Goal: Task Accomplishment & Management: Use online tool/utility

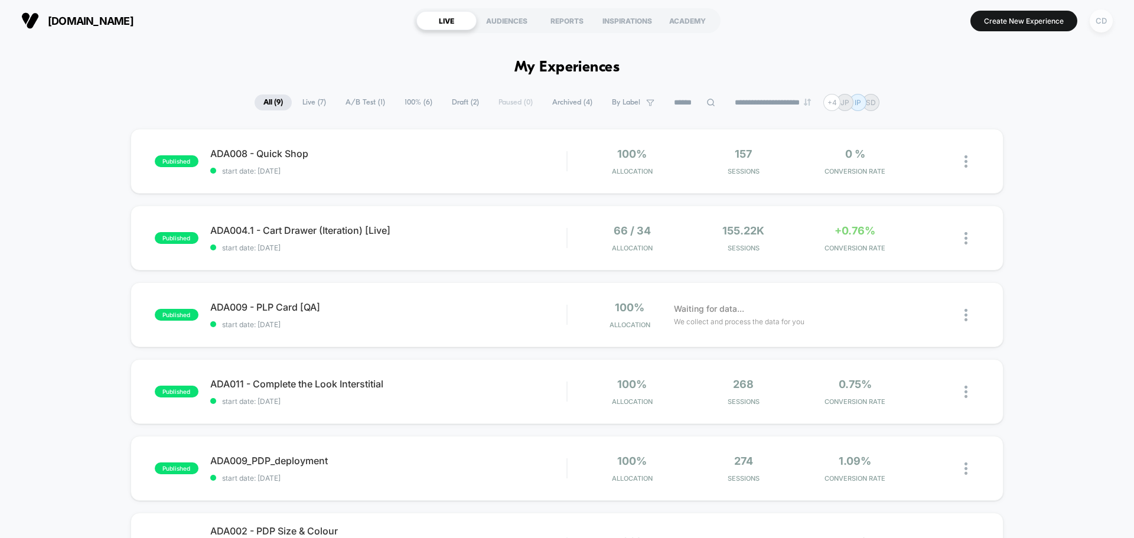
click at [1094, 24] on div "CD" at bounding box center [1101, 20] width 23 height 23
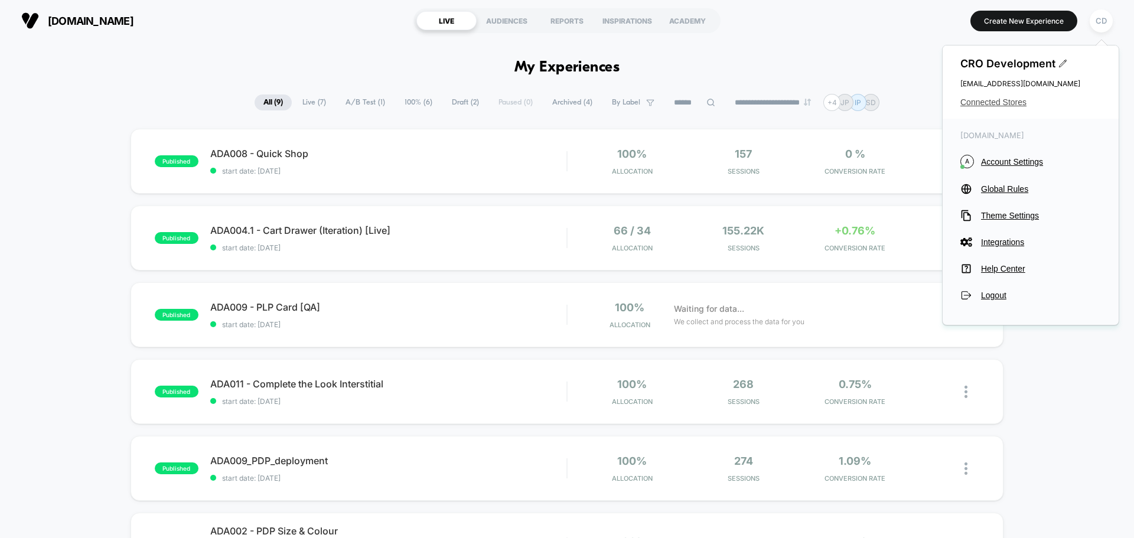
click at [1004, 103] on span "Connected Stores" at bounding box center [1031, 101] width 141 height 9
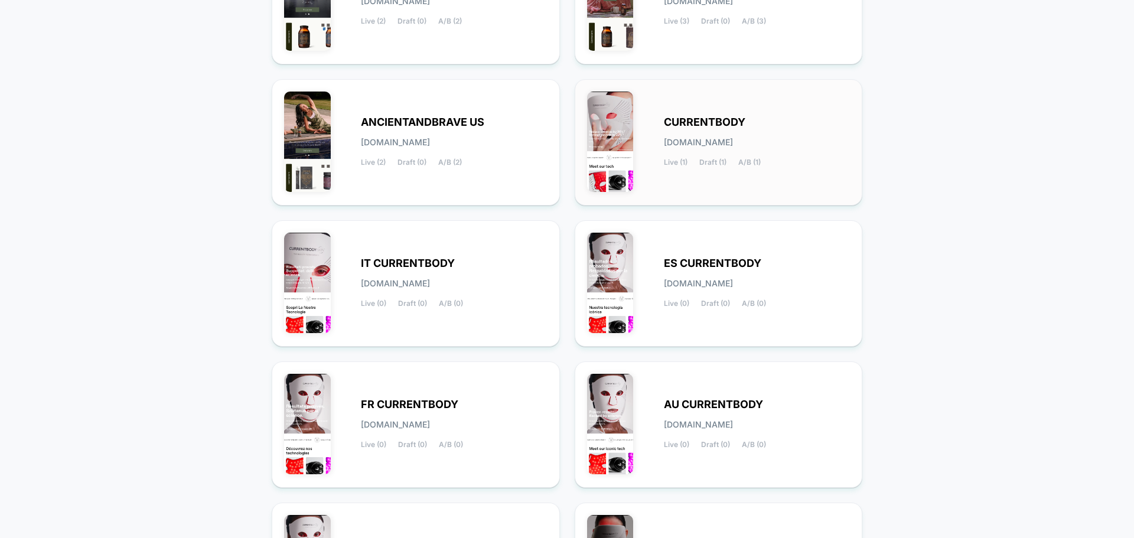
scroll to position [355, 0]
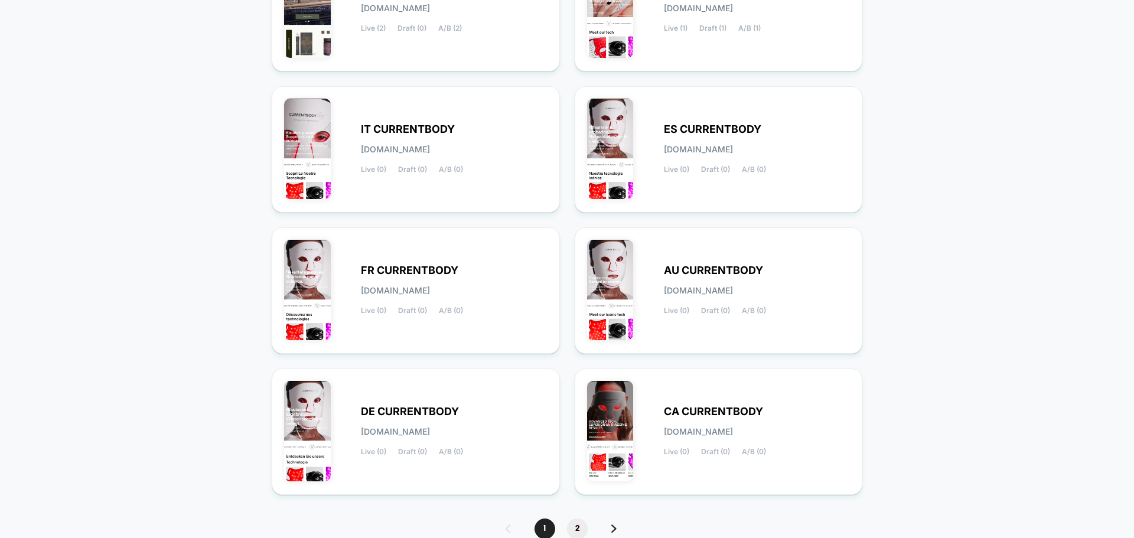
click at [573, 523] on span "2" at bounding box center [577, 529] width 21 height 21
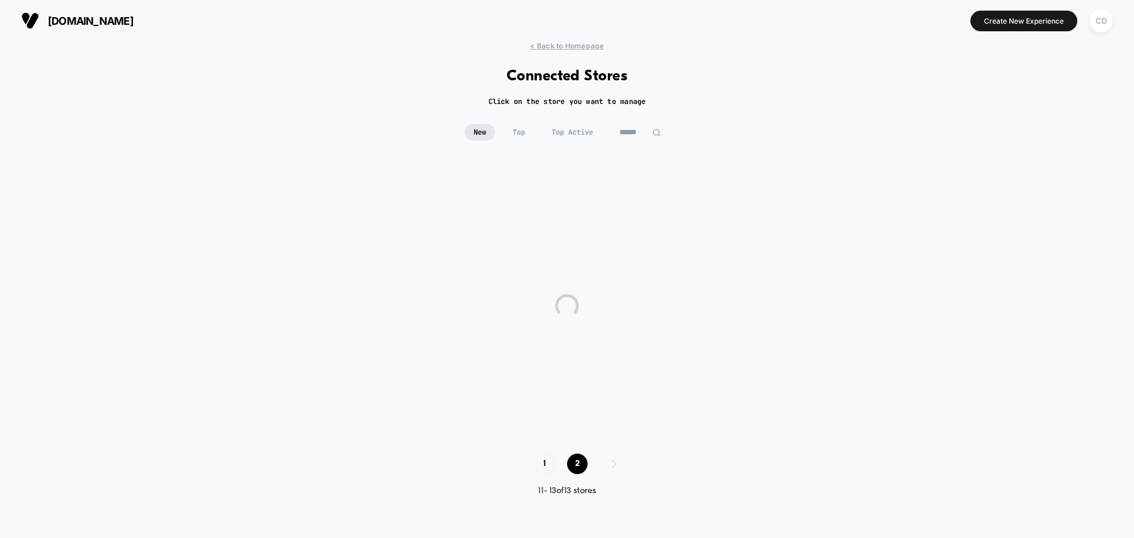
scroll to position [0, 0]
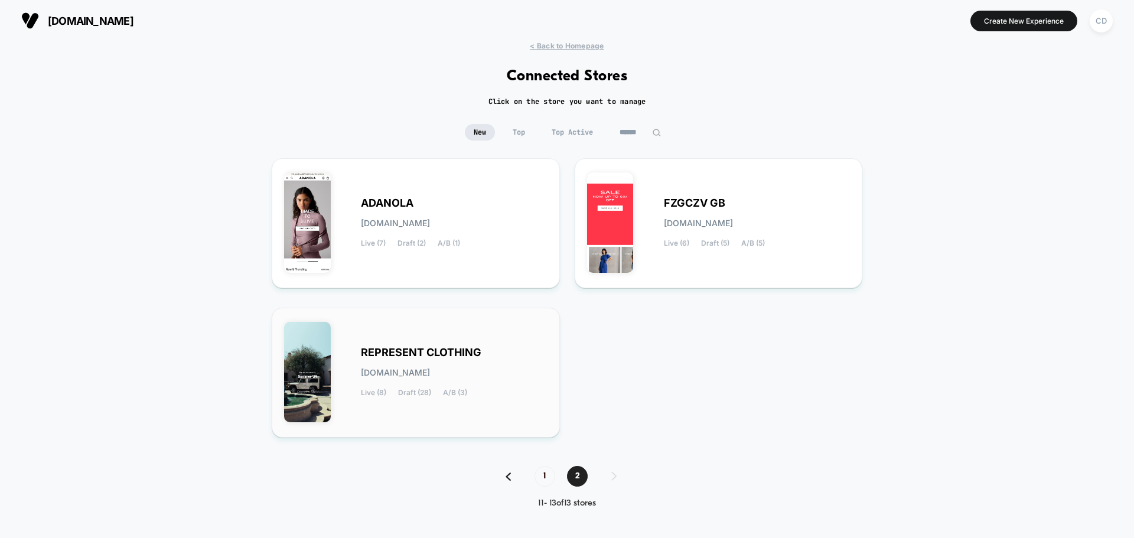
click at [457, 351] on span "REPRESENT CLOTHING" at bounding box center [421, 353] width 121 height 8
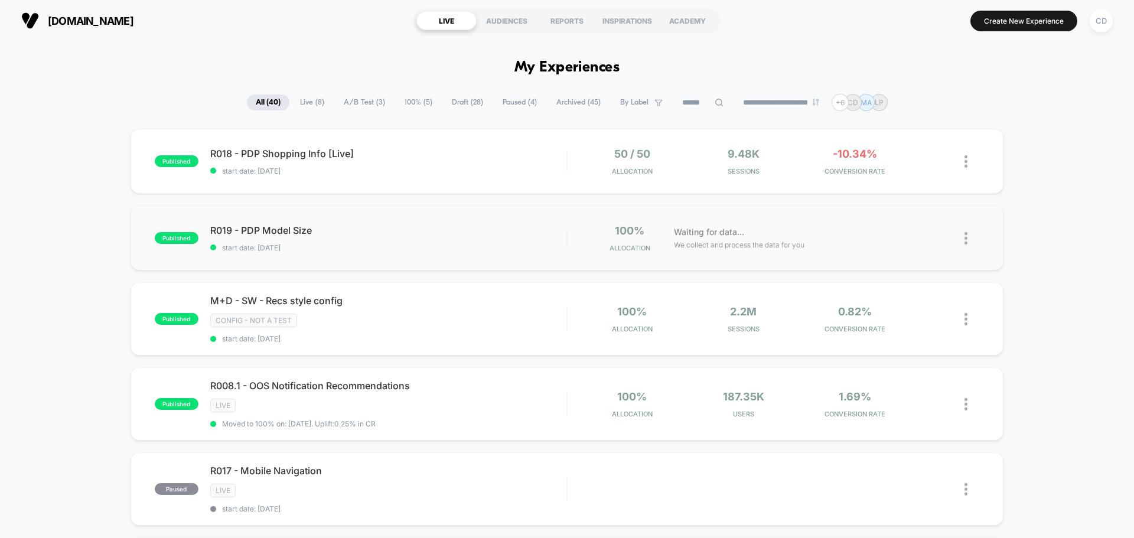
click at [967, 238] on img at bounding box center [966, 238] width 3 height 12
click at [898, 171] on div "Edit" at bounding box center [906, 170] width 106 height 27
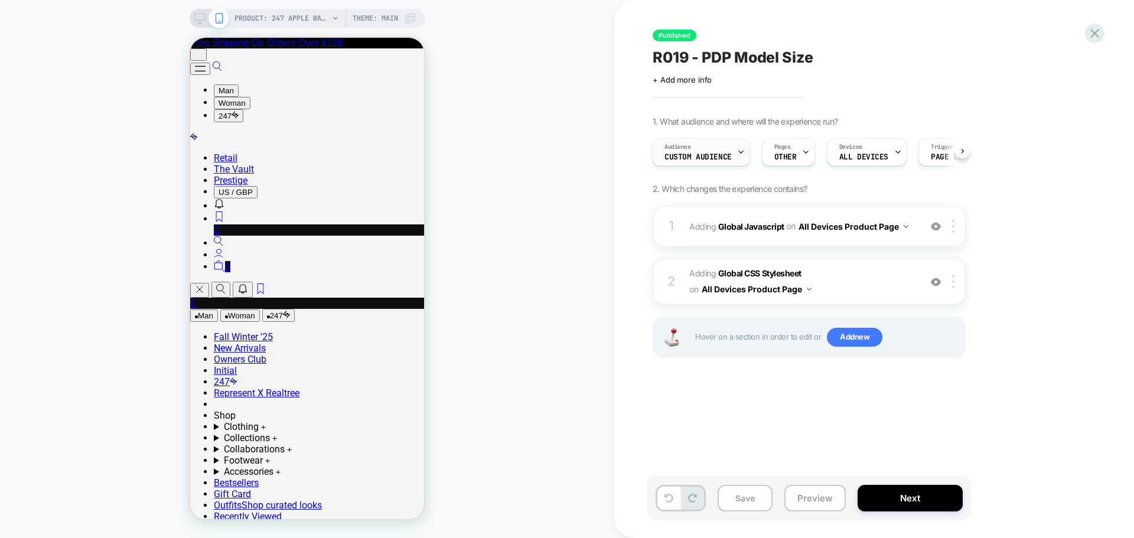
click at [698, 158] on span "Custom Audience" at bounding box center [698, 157] width 67 height 8
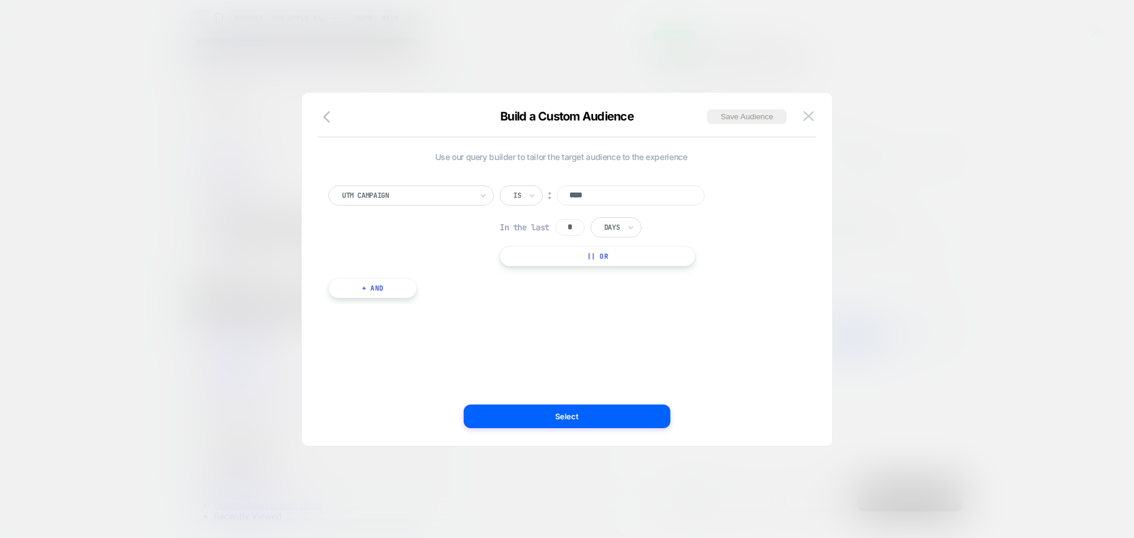
click at [630, 195] on input "****" at bounding box center [631, 196] width 148 height 20
click at [811, 114] on img at bounding box center [809, 116] width 11 height 10
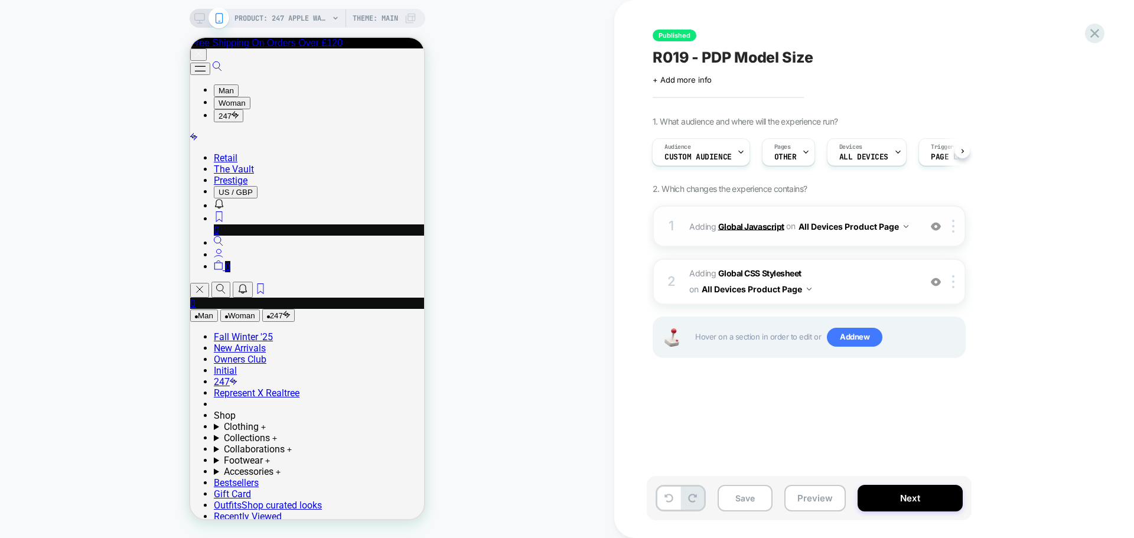
click at [755, 230] on b "Global Javascript" at bounding box center [752, 226] width 66 height 10
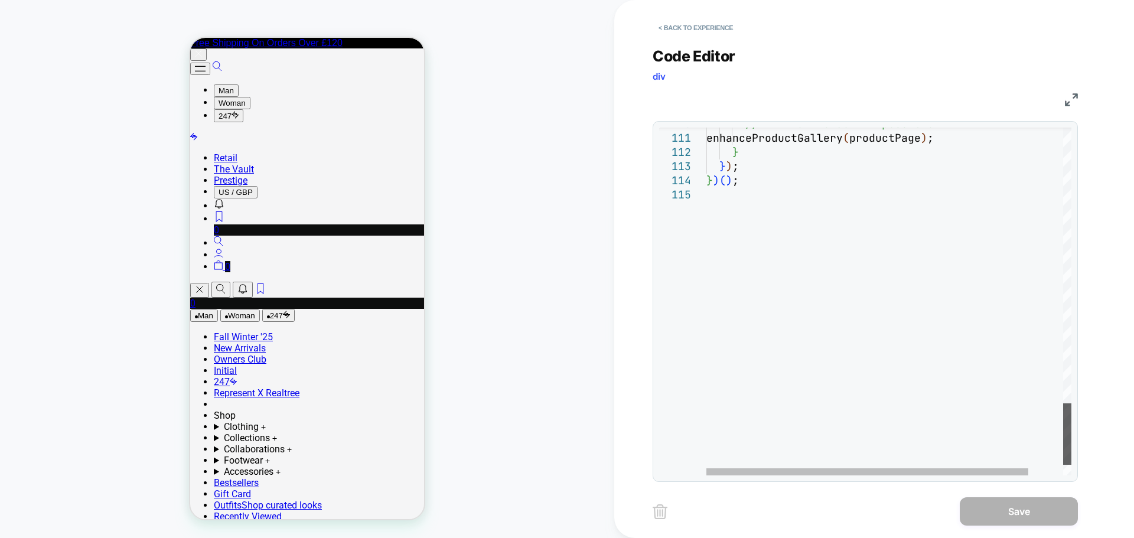
click at [1065, 420] on div at bounding box center [1068, 434] width 8 height 61
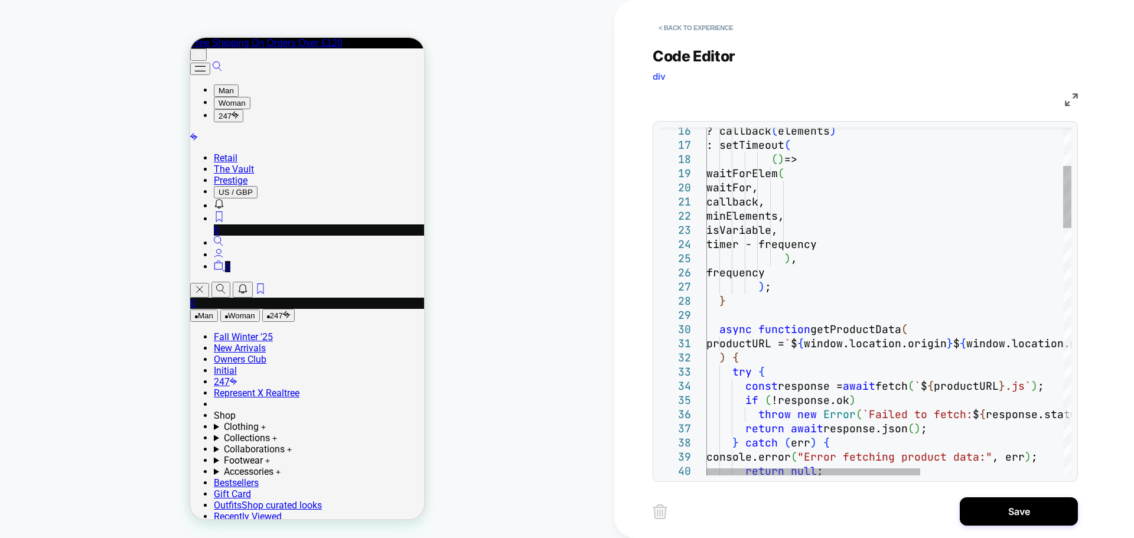
type textarea "**********"
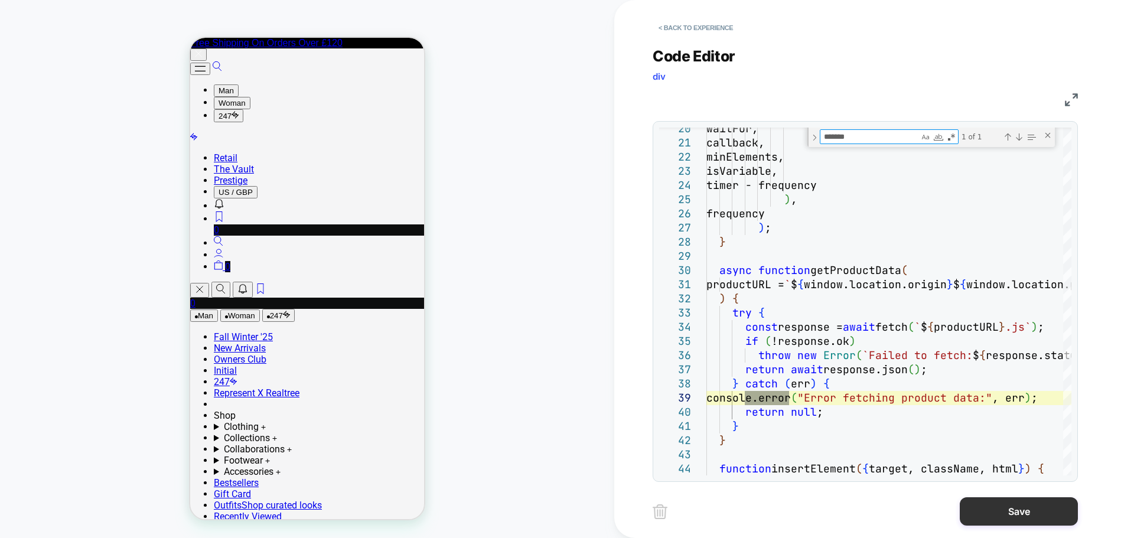
type textarea "*******"
click at [998, 515] on button "Save" at bounding box center [1019, 512] width 118 height 28
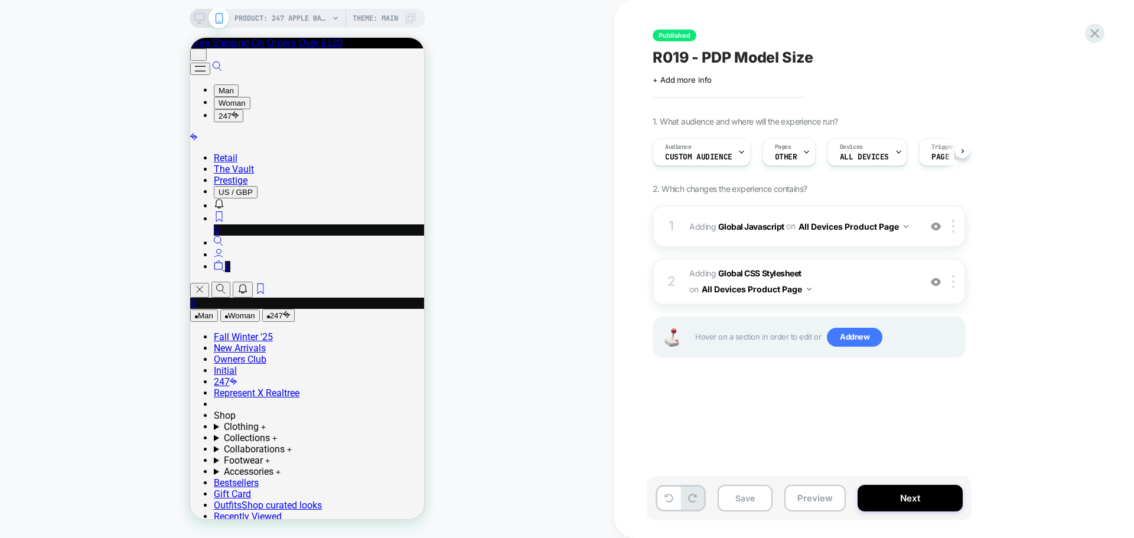
scroll to position [0, 1]
click at [755, 271] on b "Global CSS Stylesheet" at bounding box center [760, 273] width 83 height 10
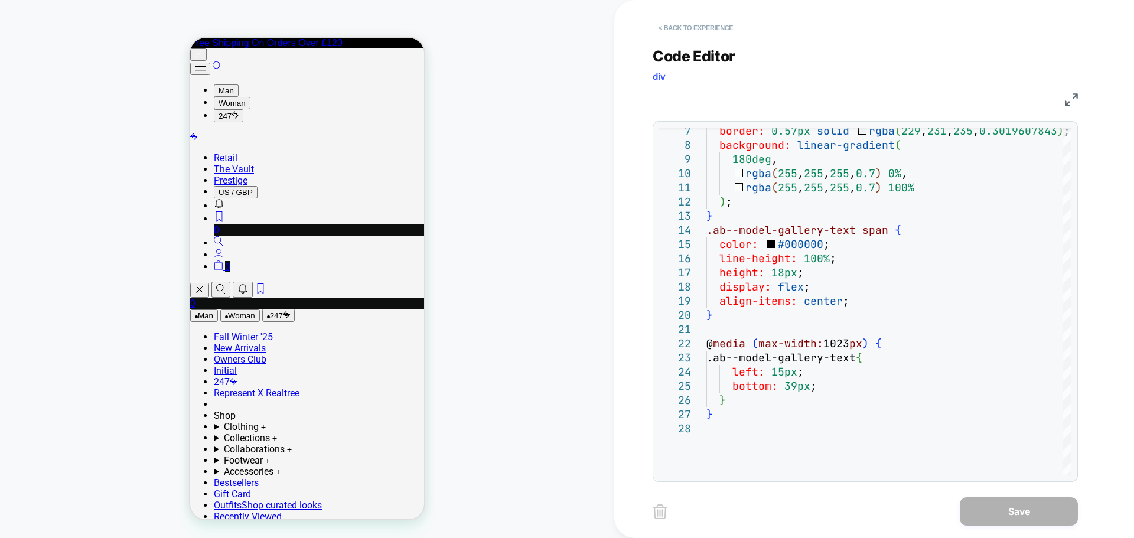
click at [681, 25] on button "< Back to experience" at bounding box center [696, 27] width 86 height 19
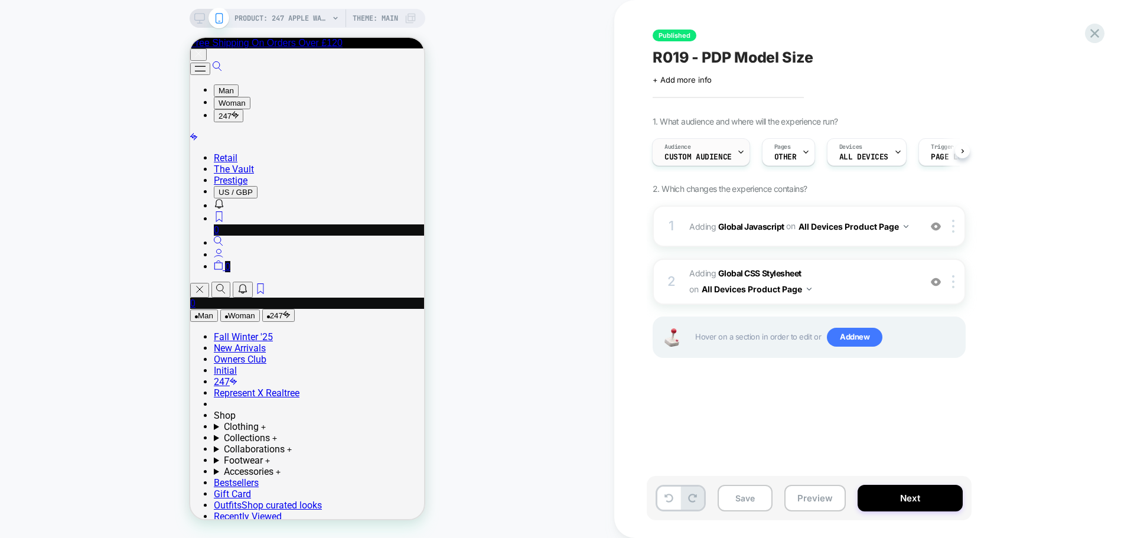
click at [719, 150] on div "Audience Custom Audience" at bounding box center [698, 152] width 91 height 27
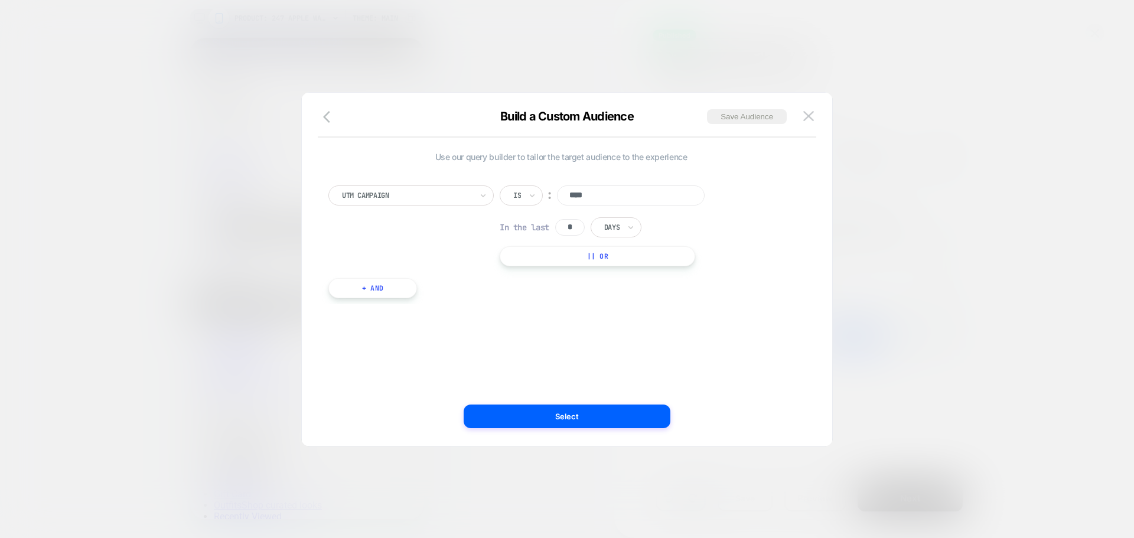
click at [402, 190] on div at bounding box center [407, 195] width 130 height 11
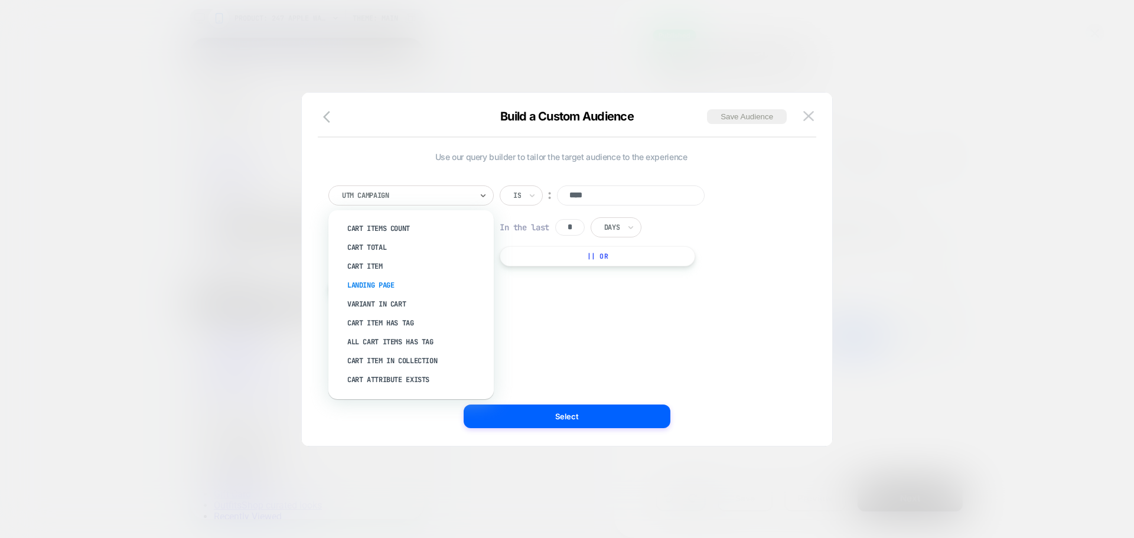
scroll to position [177, 0]
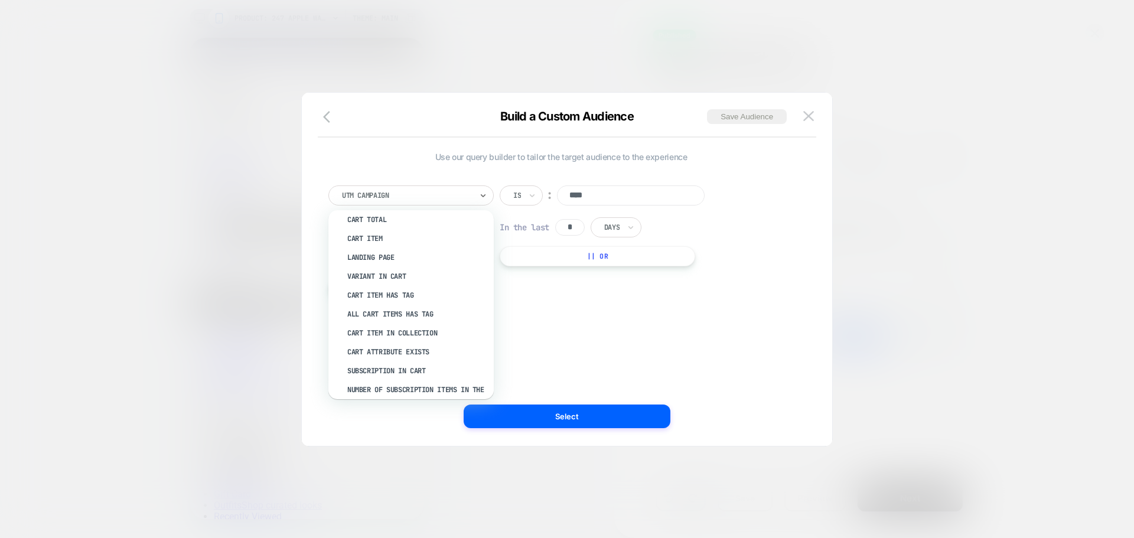
click at [560, 279] on div "option Cart Item Has Tag focused, 12 of 33. 33 results available. Use Up and Do…" at bounding box center [561, 236] width 477 height 136
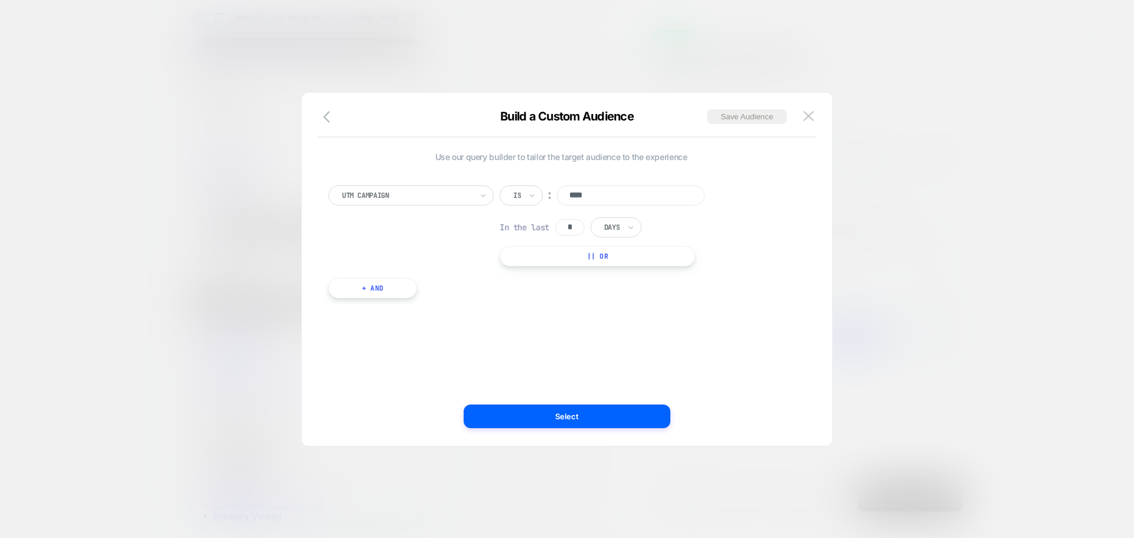
click at [383, 287] on button "+ And" at bounding box center [373, 288] width 89 height 20
click at [765, 303] on div at bounding box center [765, 300] width 14 height 14
click at [346, 292] on button "+ And" at bounding box center [373, 288] width 89 height 20
click at [720, 196] on img at bounding box center [718, 195] width 5 height 5
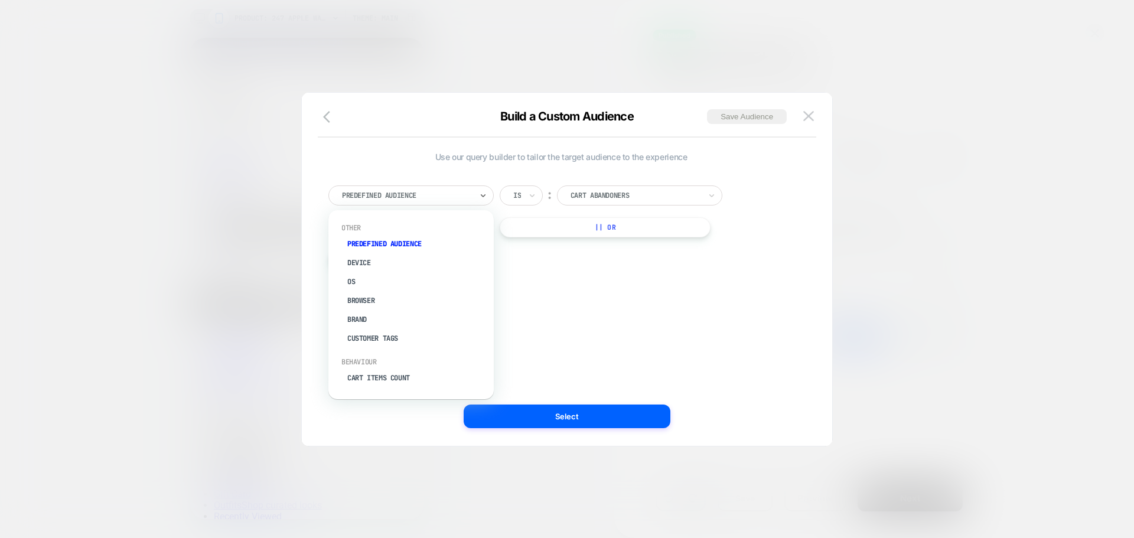
click at [461, 197] on div at bounding box center [407, 195] width 130 height 11
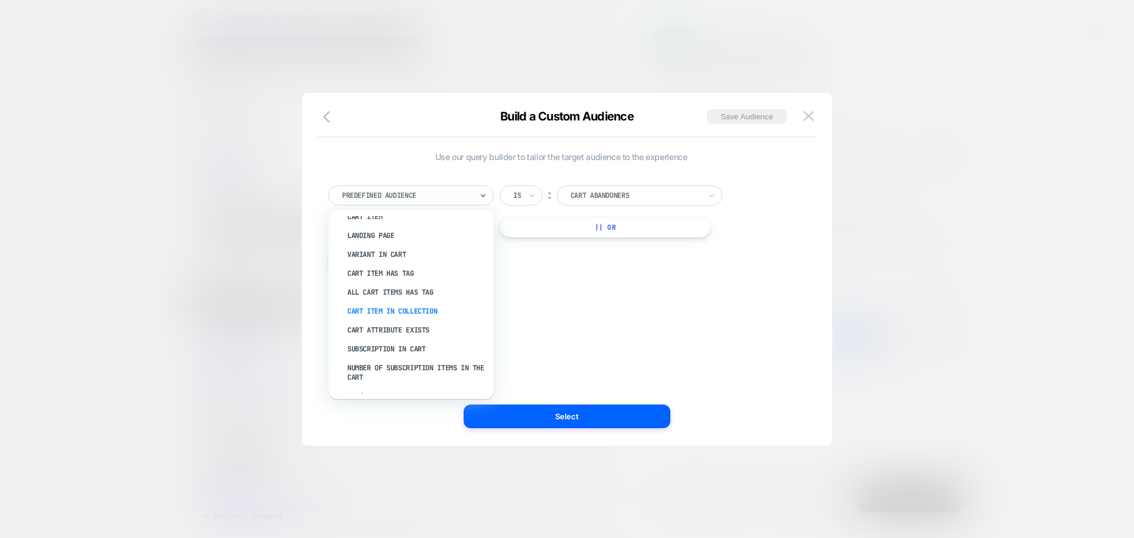
scroll to position [0, 0]
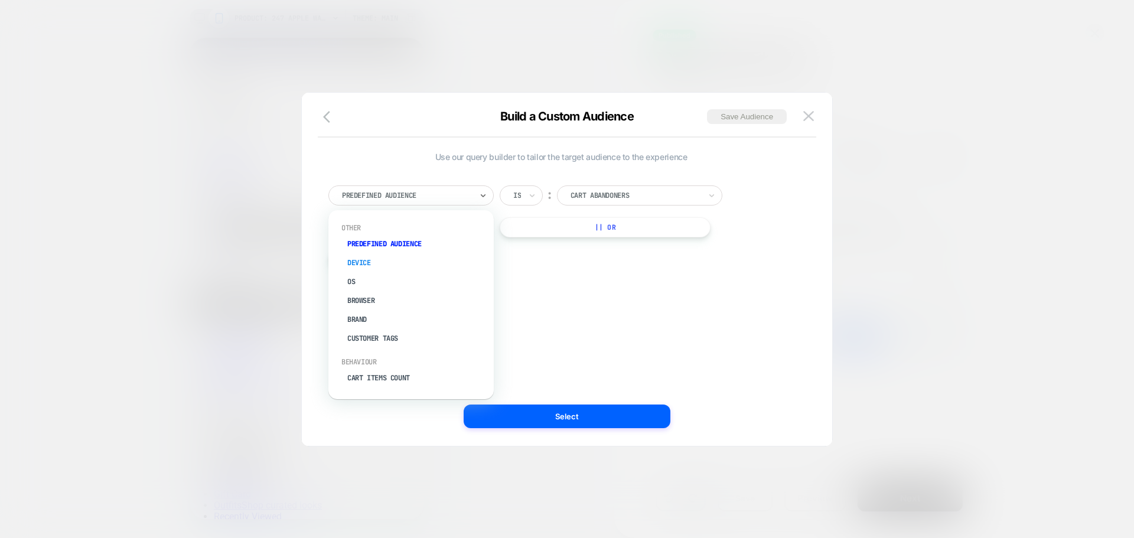
click at [370, 261] on div "Device" at bounding box center [417, 262] width 154 height 19
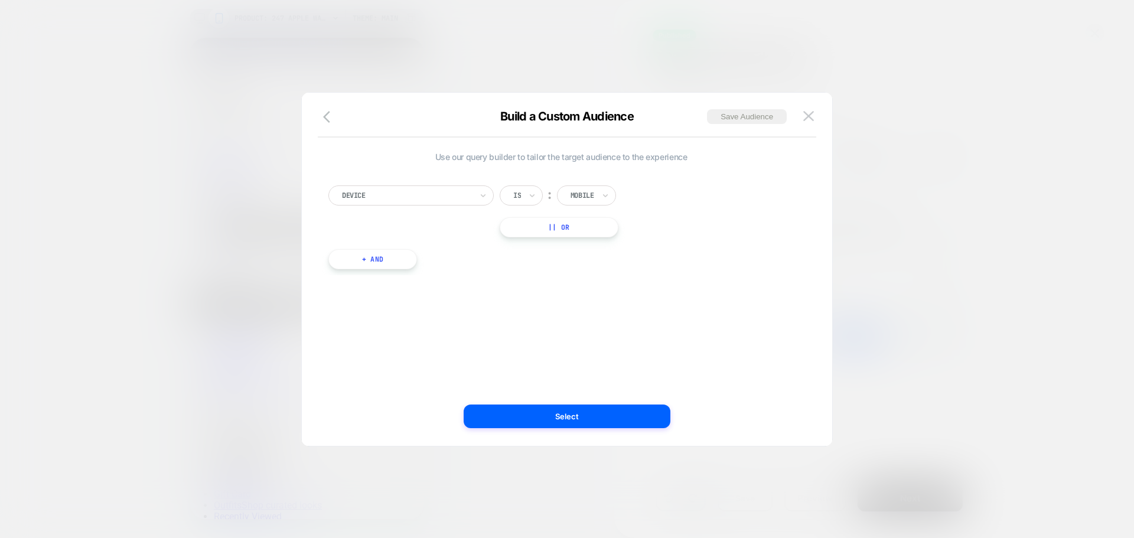
click at [580, 194] on div at bounding box center [583, 195] width 24 height 11
click at [732, 243] on div "Device Is ︰ option Mobile focused, 1 of 2. 2 results available. Use Up and Down…" at bounding box center [561, 222] width 477 height 108
click at [594, 199] on div at bounding box center [583, 195] width 24 height 11
click at [727, 199] on div "Device Is ︰ option Mobile focused, 1 of 2. 2 results available. Use Up and Down…" at bounding box center [562, 212] width 466 height 52
click at [447, 198] on div at bounding box center [407, 195] width 130 height 11
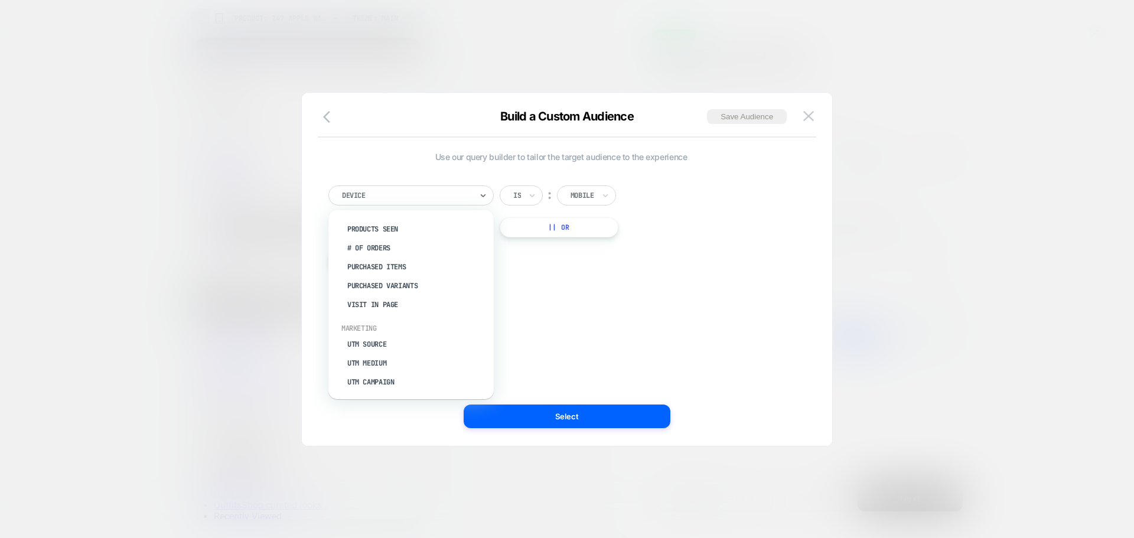
scroll to position [473, 0]
click at [325, 121] on icon "button" at bounding box center [330, 117] width 14 height 14
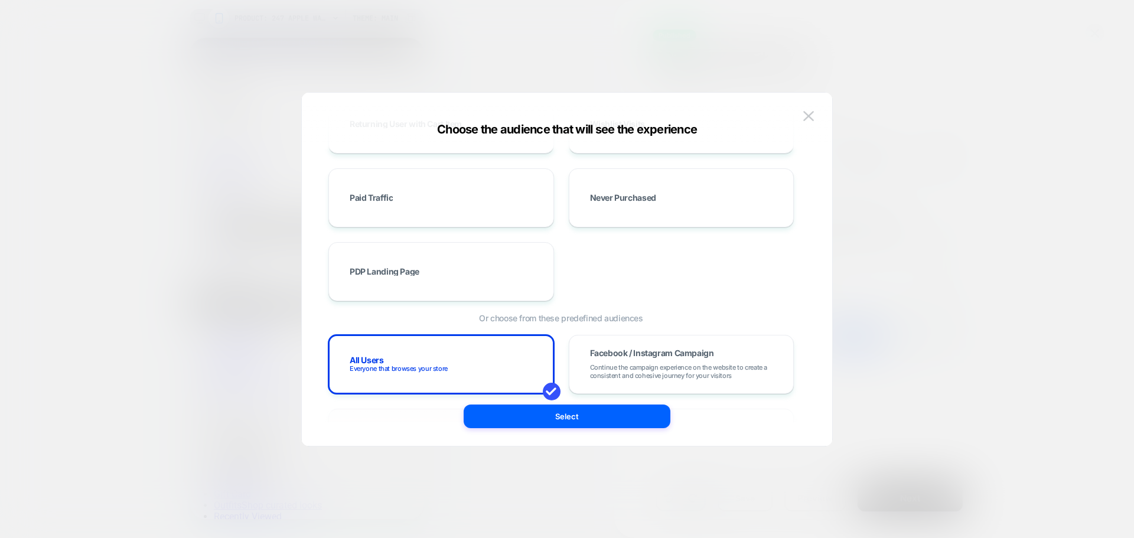
scroll to position [236, 0]
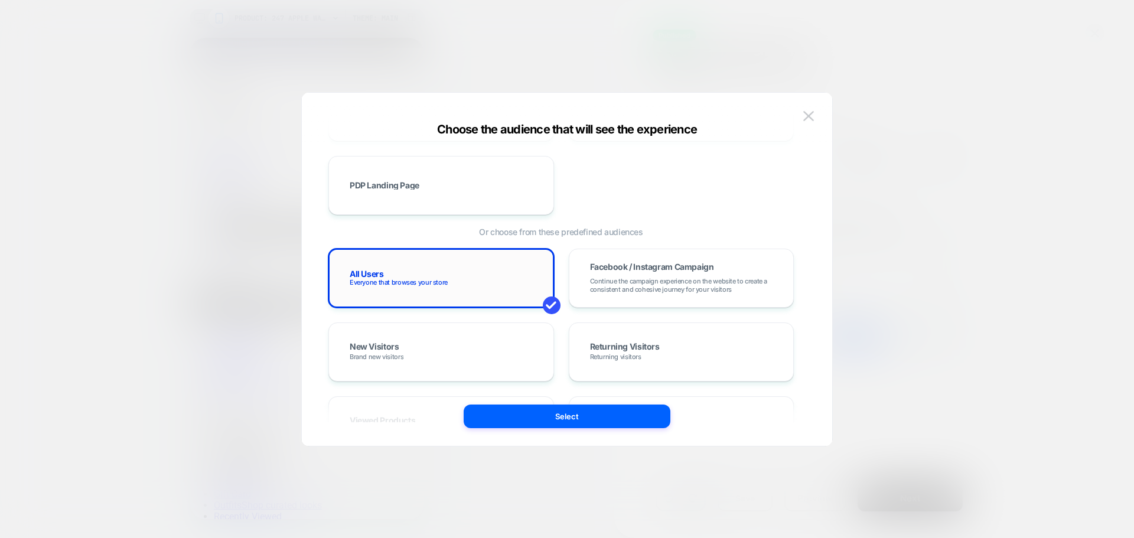
click at [453, 252] on div "All Users Everyone that browses your store" at bounding box center [442, 278] width 226 height 59
click at [598, 422] on button "Select" at bounding box center [567, 417] width 207 height 24
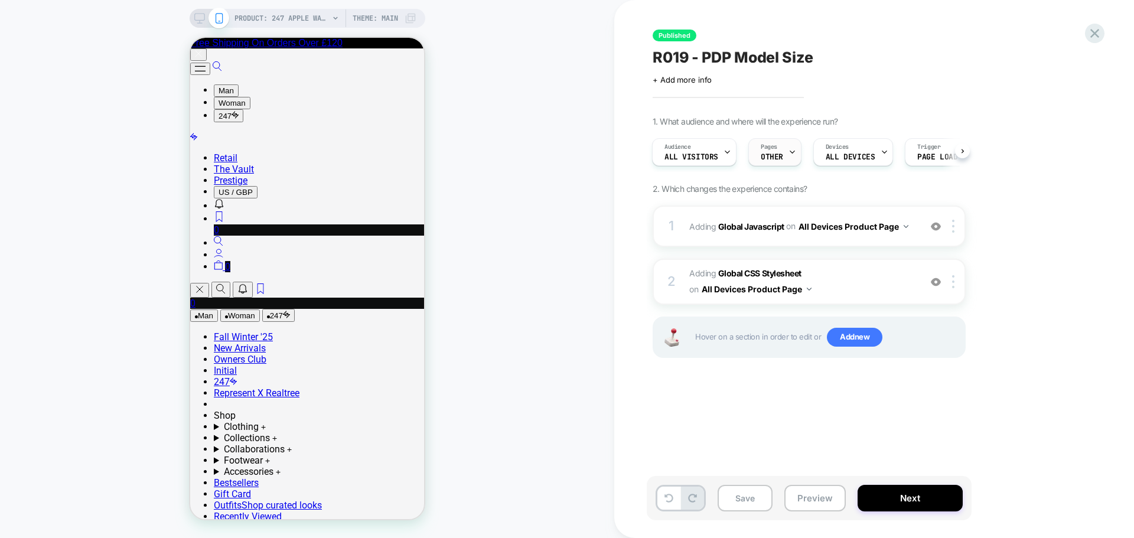
click at [784, 158] on div "Pages OTHER" at bounding box center [772, 152] width 46 height 27
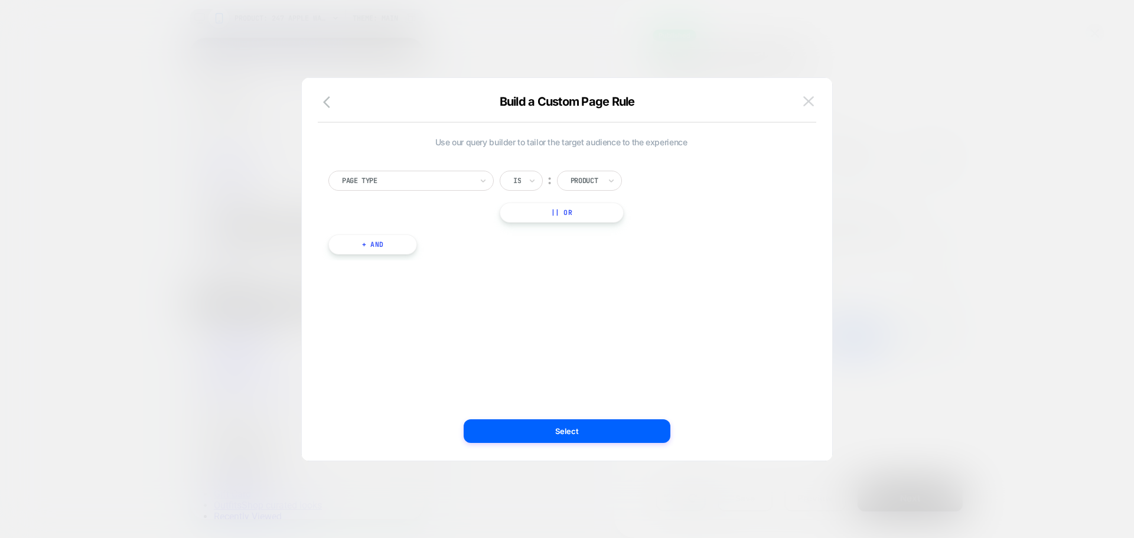
click at [804, 103] on img at bounding box center [809, 101] width 11 height 10
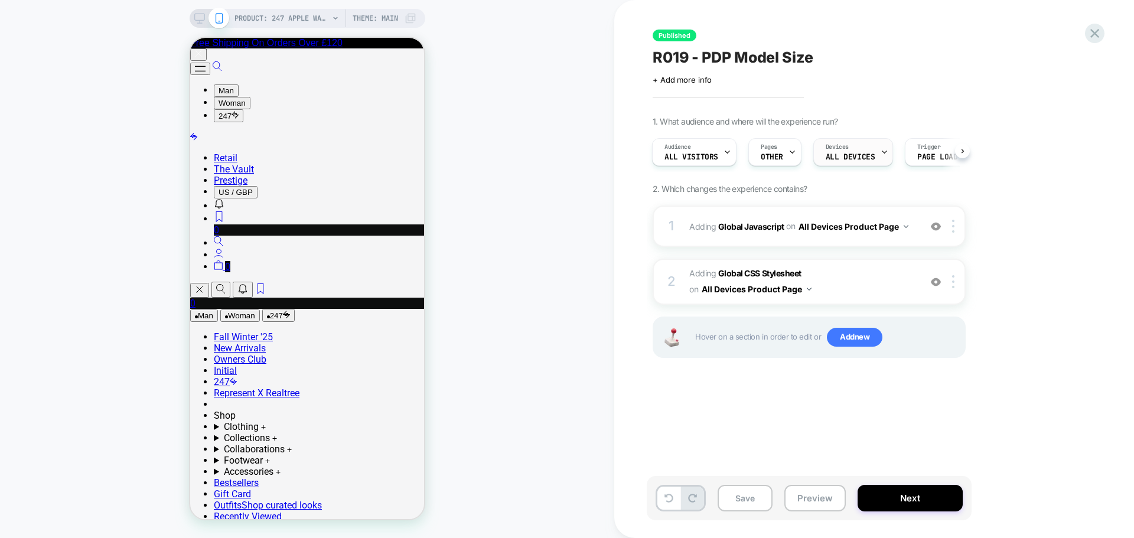
click at [866, 155] on span "ALL DEVICES" at bounding box center [850, 157] width 49 height 8
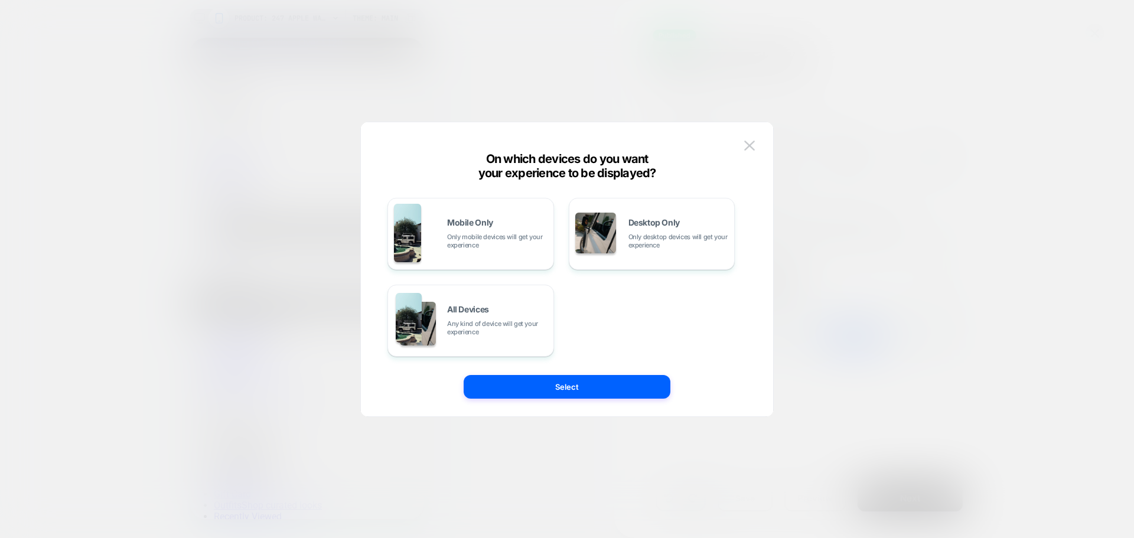
click at [825, 252] on div at bounding box center [567, 269] width 1134 height 538
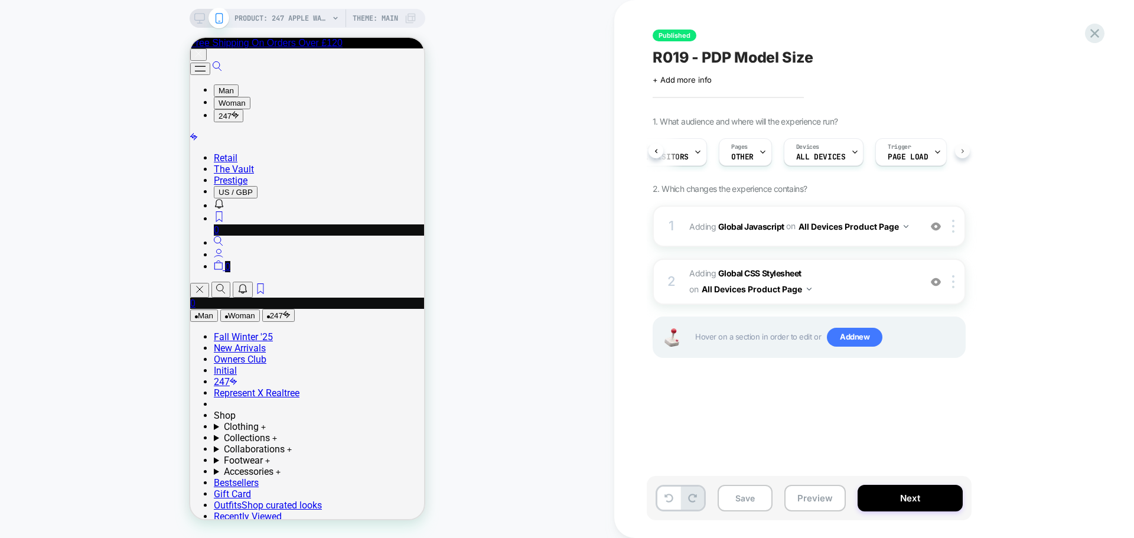
scroll to position [0, 43]
click at [905, 503] on button "Next" at bounding box center [910, 498] width 105 height 27
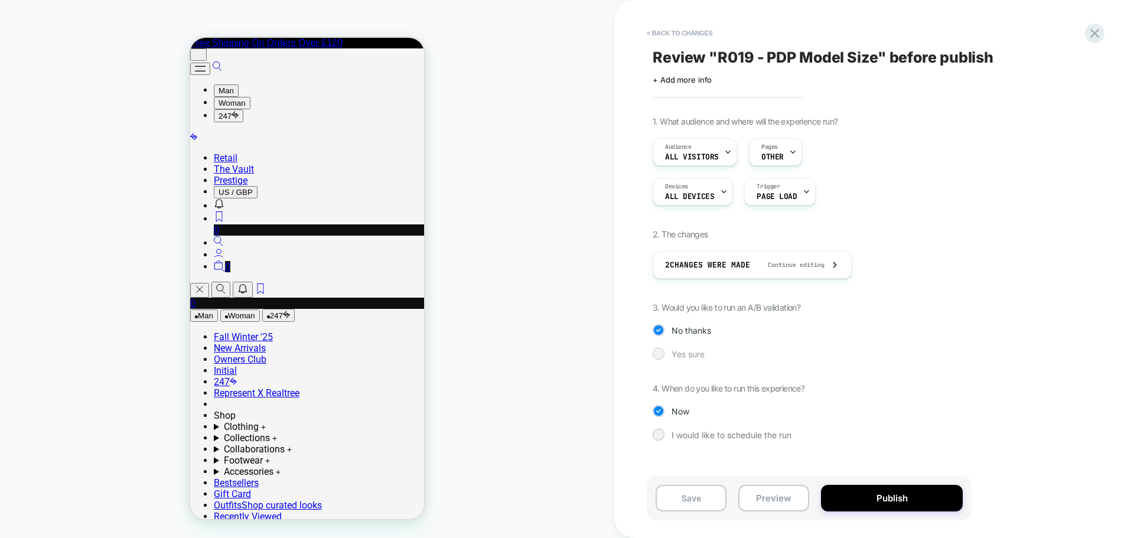
click at [677, 355] on span "Yes sure" at bounding box center [688, 354] width 33 height 10
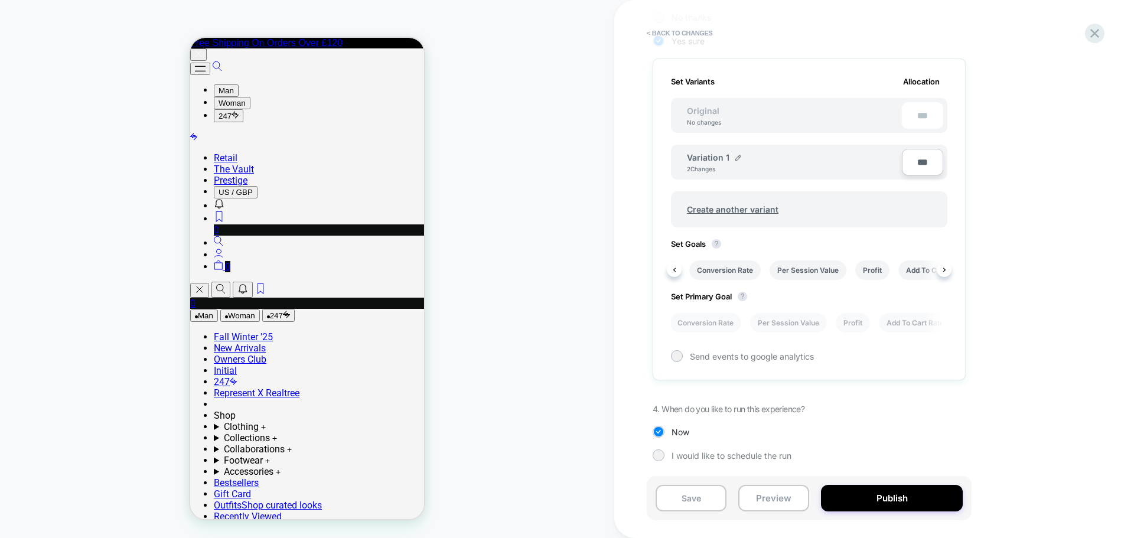
scroll to position [0, 0]
click at [683, 268] on icon at bounding box center [681, 271] width 12 height 12
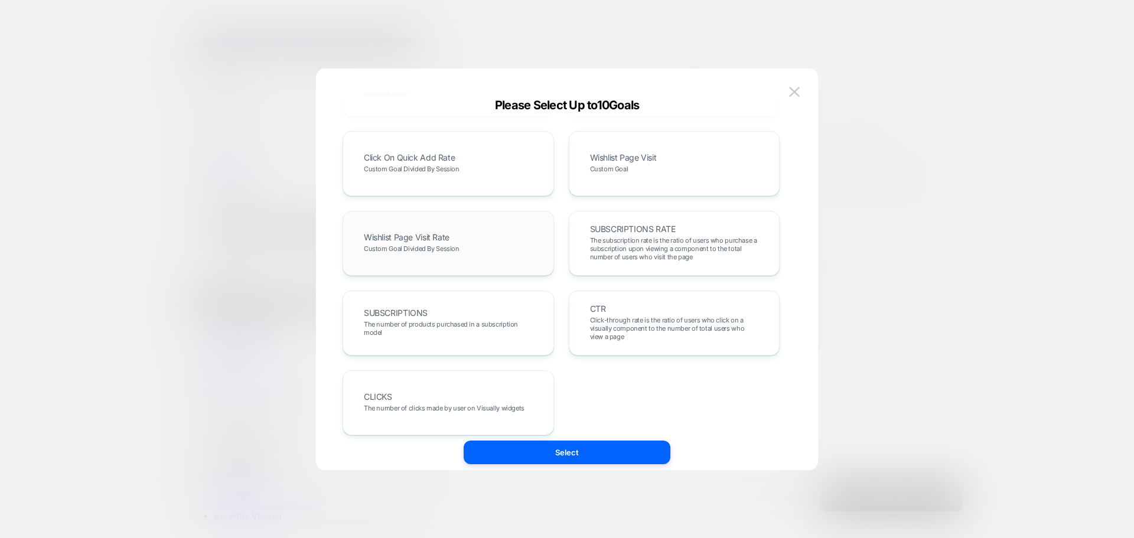
scroll to position [567, 0]
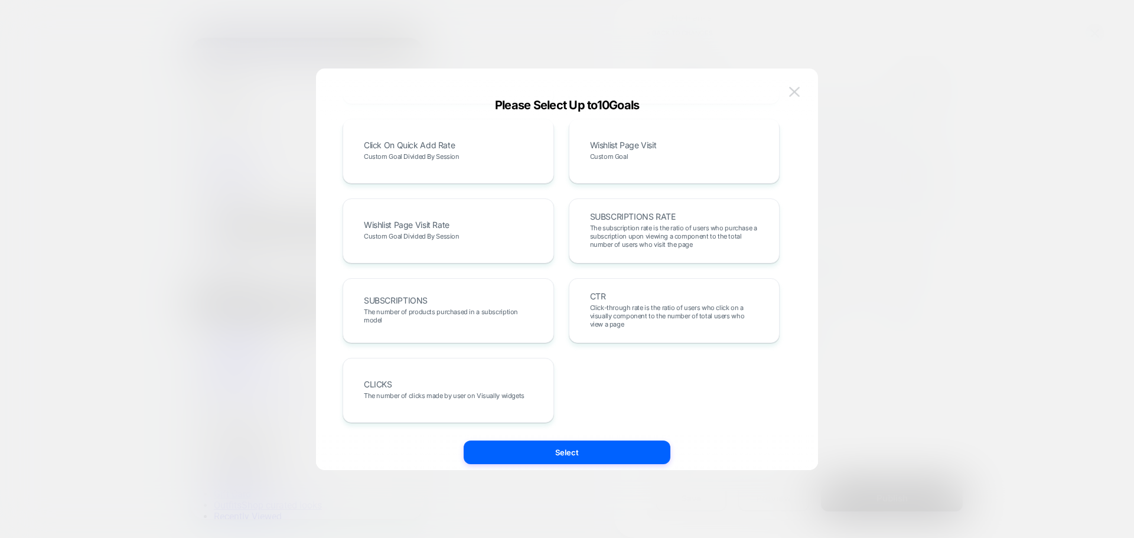
click at [801, 89] on button at bounding box center [795, 92] width 18 height 18
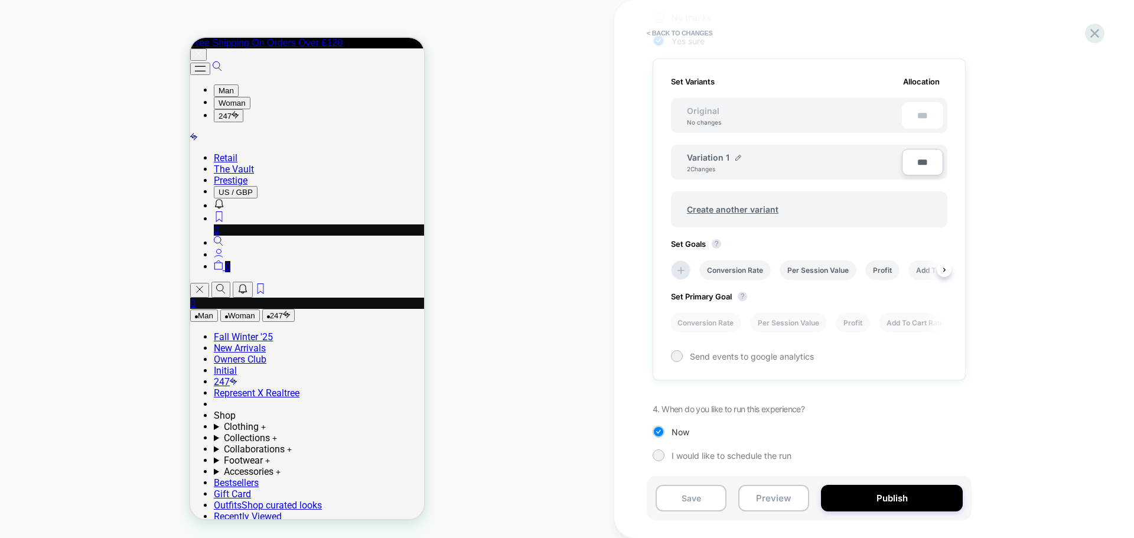
click at [931, 266] on li "Add To Cart Rate" at bounding box center [945, 270] width 73 height 19
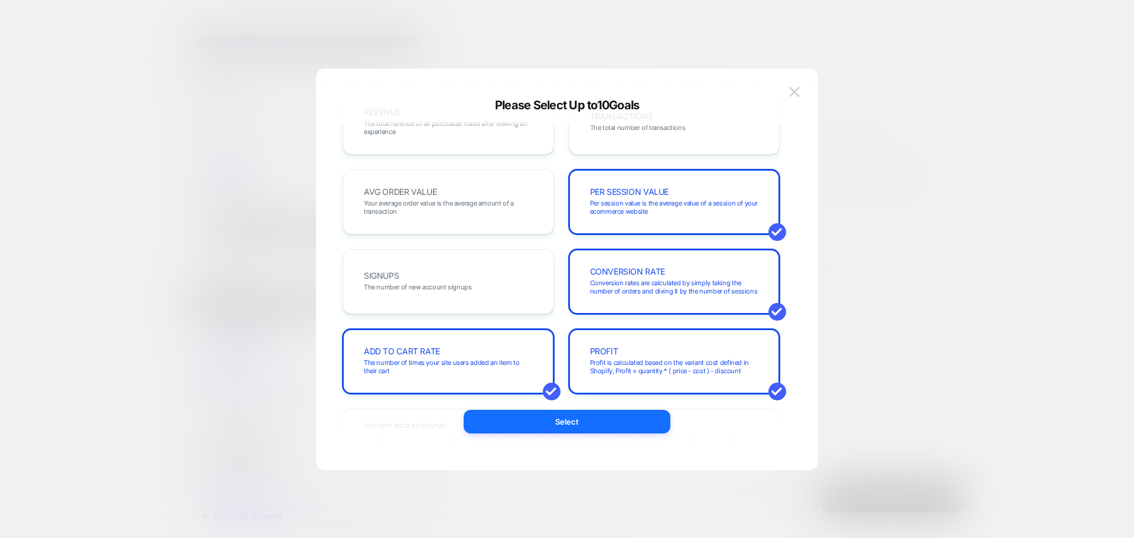
scroll to position [59, 0]
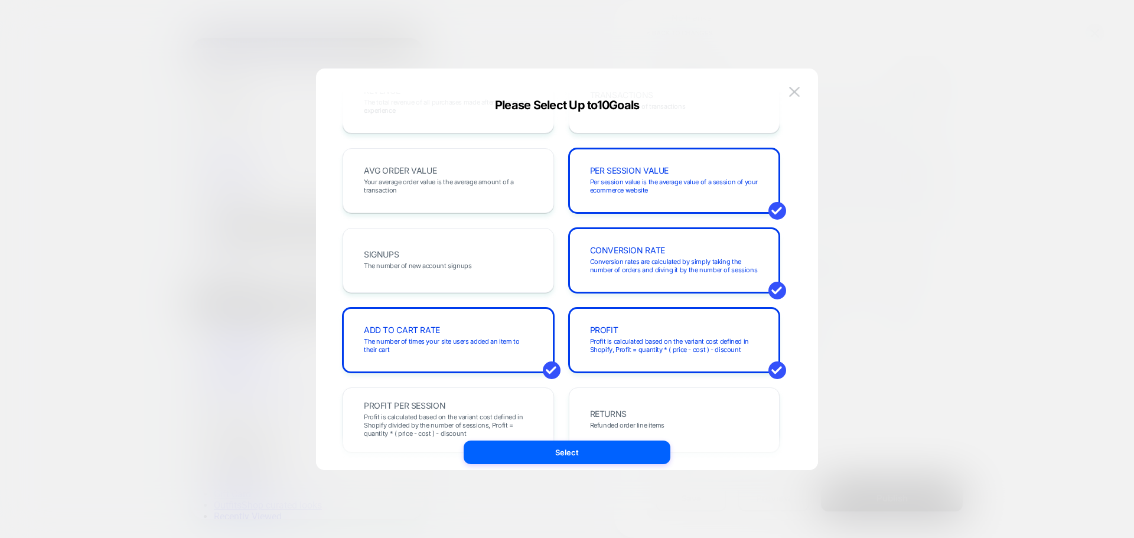
click at [791, 93] on img at bounding box center [794, 92] width 11 height 10
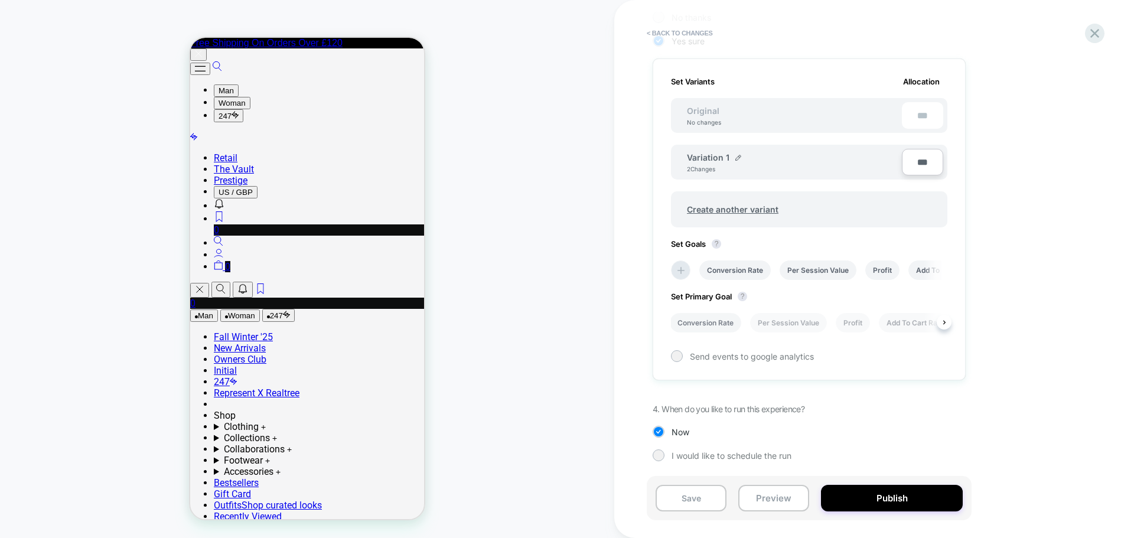
click at [707, 321] on li "Conversion Rate" at bounding box center [705, 322] width 71 height 19
click at [896, 327] on li "Add To Cart Rate" at bounding box center [915, 322] width 73 height 19
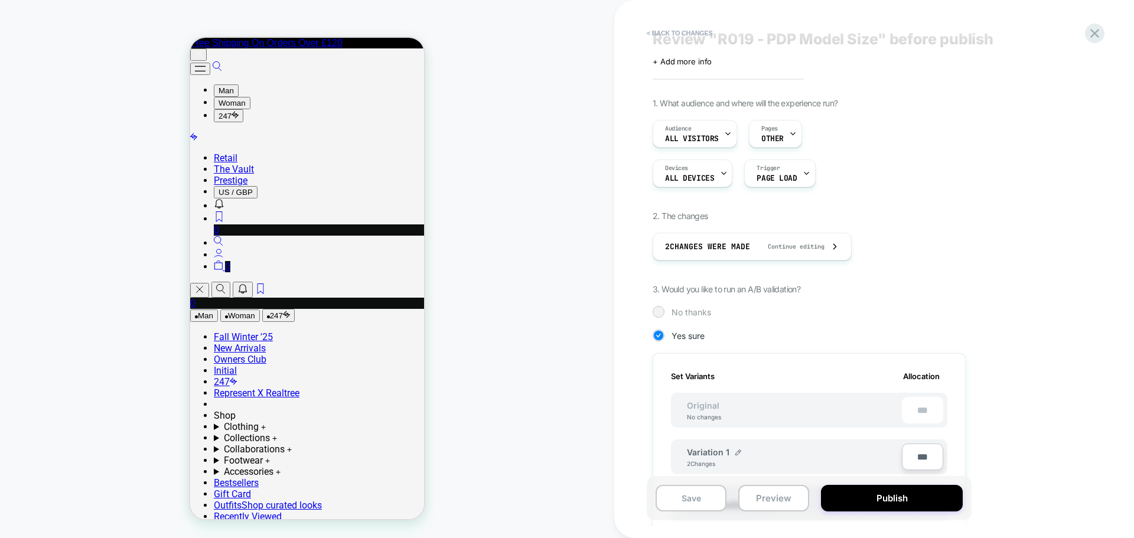
scroll to position [0, 0]
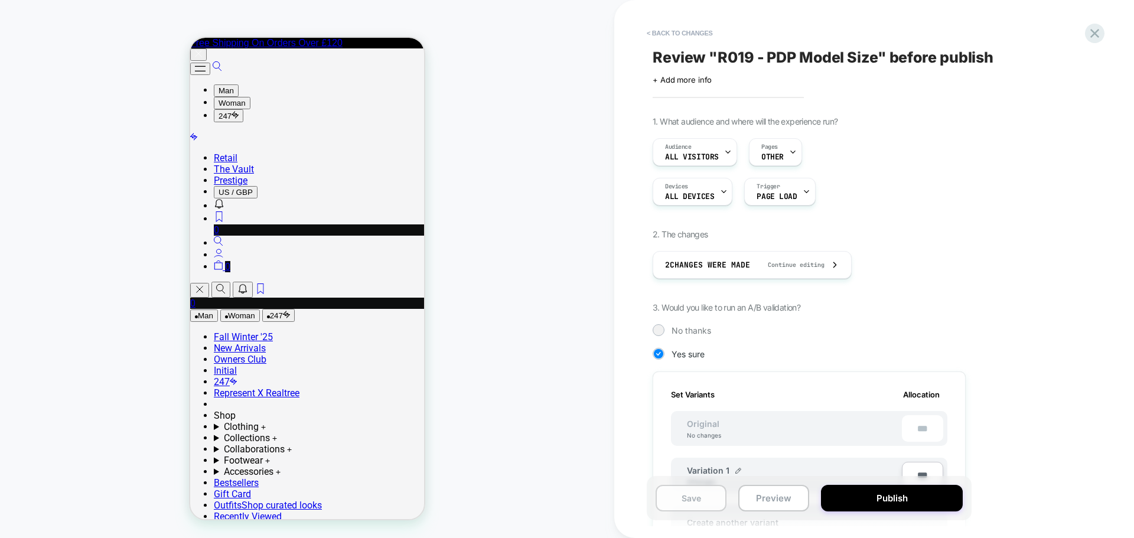
click at [694, 490] on button "Save" at bounding box center [691, 498] width 71 height 27
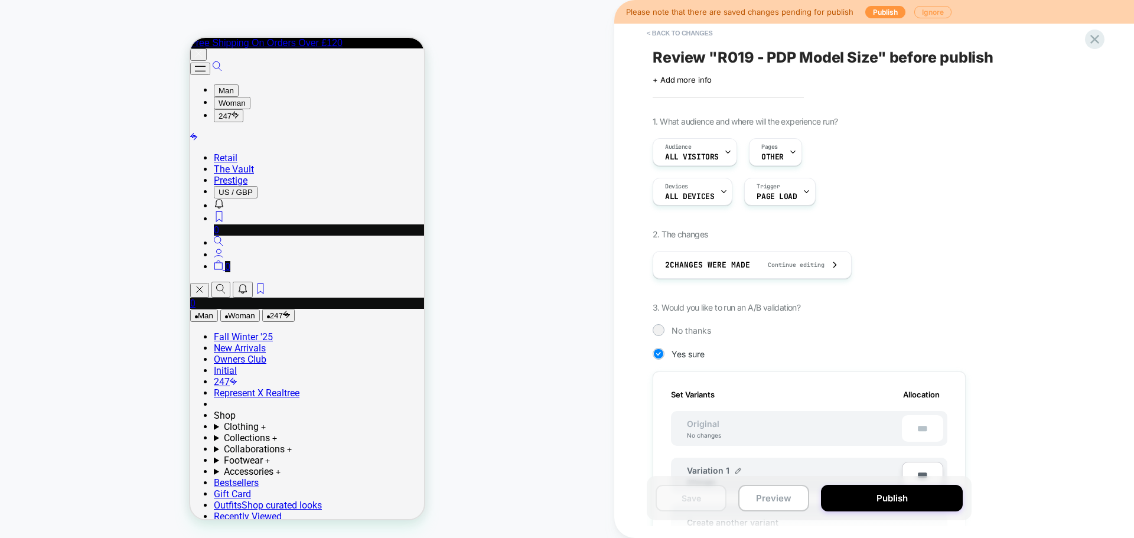
click at [932, 18] on button "Ignore" at bounding box center [933, 12] width 37 height 12
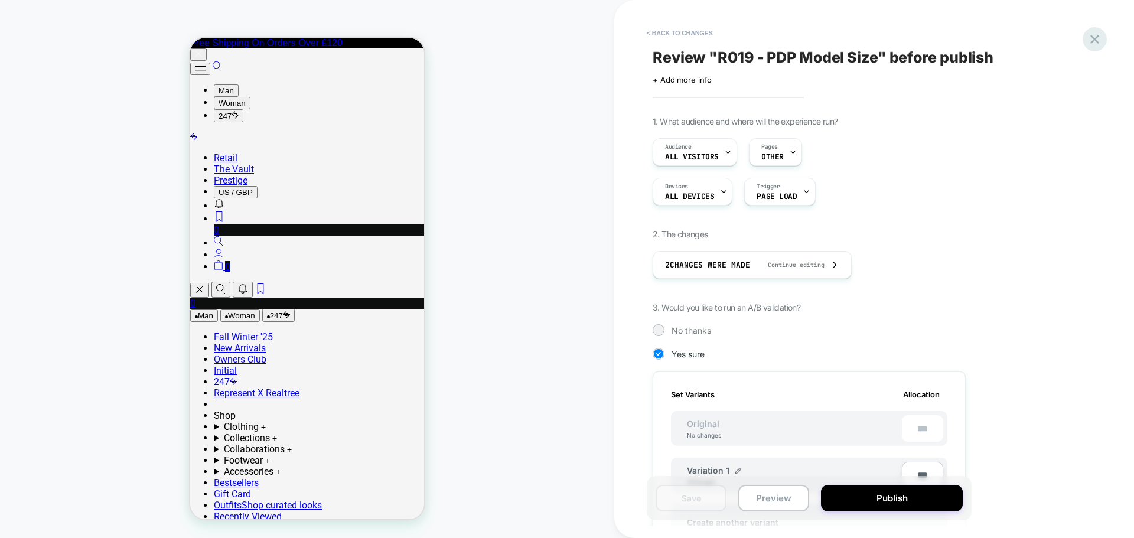
click at [1090, 42] on icon at bounding box center [1095, 39] width 16 height 16
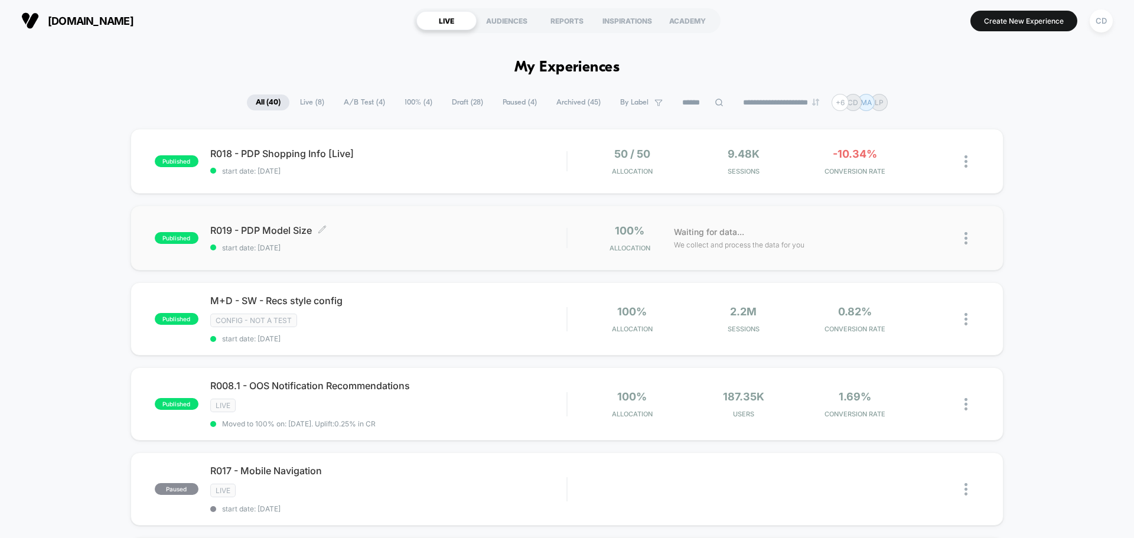
click at [177, 238] on span "published" at bounding box center [177, 238] width 44 height 12
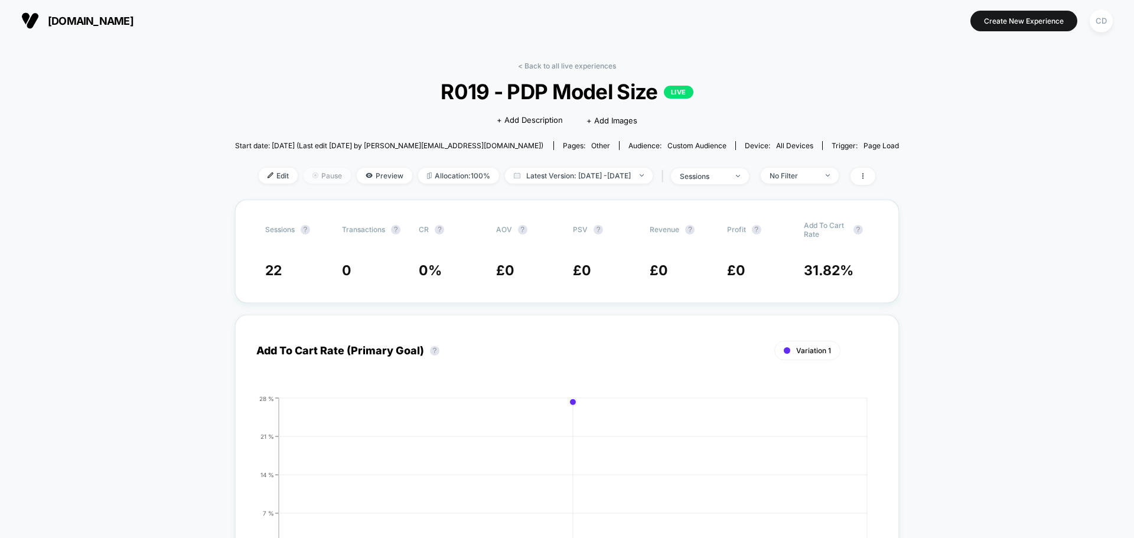
click at [304, 178] on span "Pause" at bounding box center [327, 176] width 47 height 16
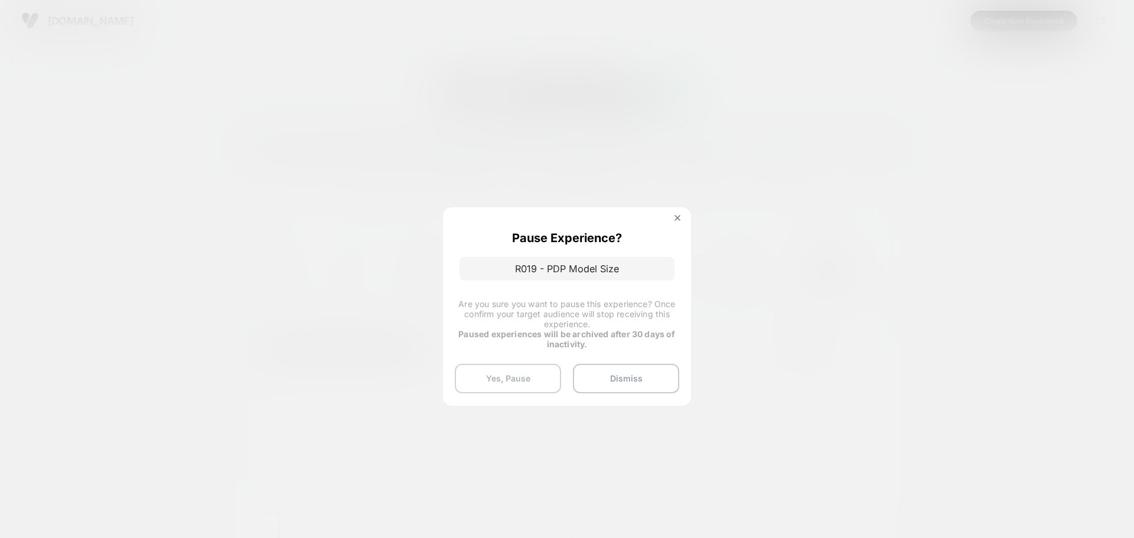
click at [526, 372] on button "Yes, Pause" at bounding box center [508, 379] width 106 height 30
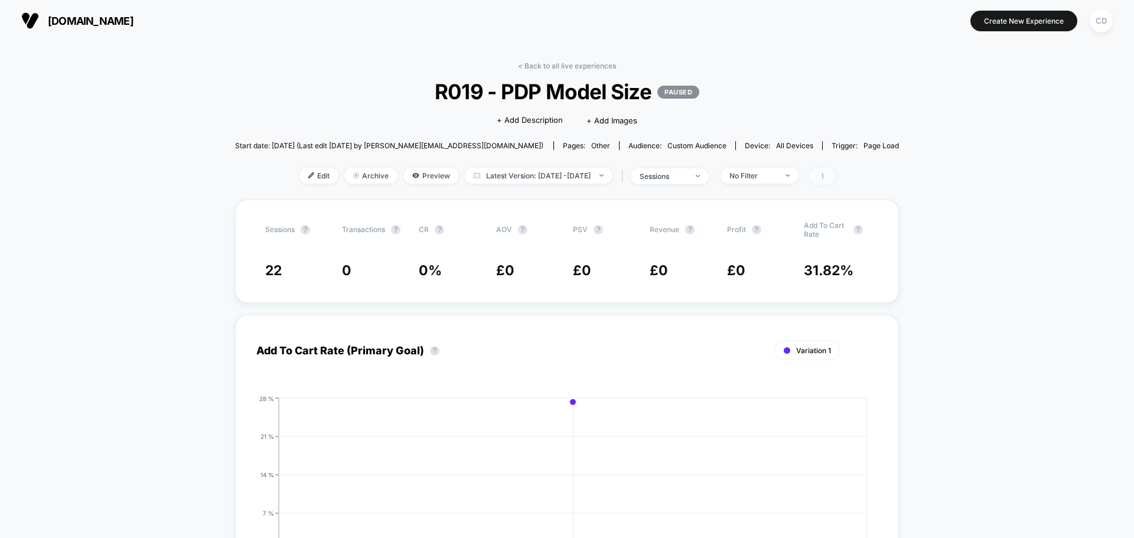
click at [827, 173] on icon at bounding box center [823, 176] width 7 height 7
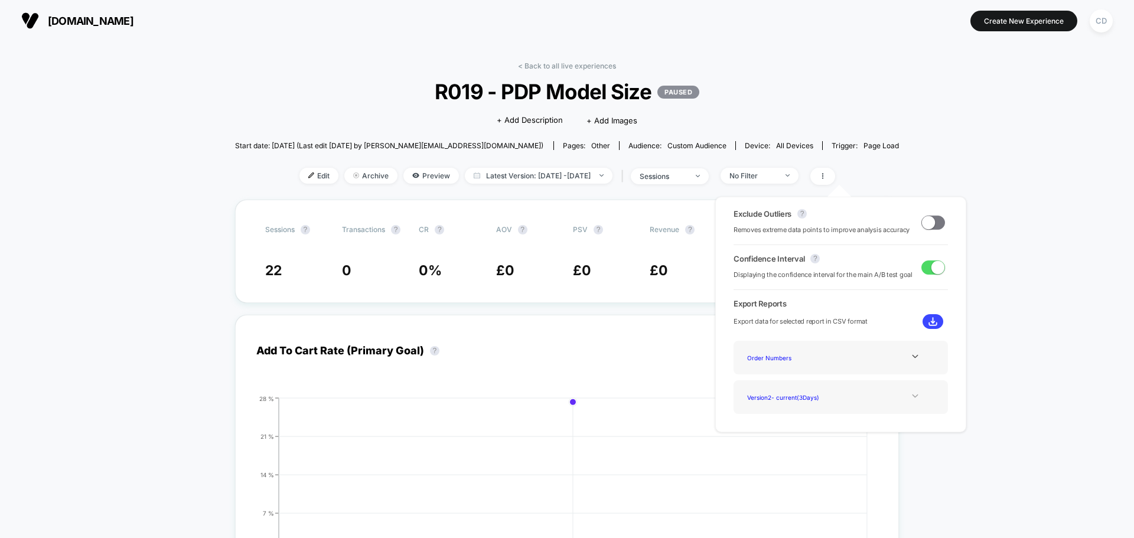
click at [914, 398] on icon at bounding box center [915, 396] width 9 height 9
click at [913, 349] on div "Order Numbers" at bounding box center [841, 358] width 214 height 34
click at [913, 350] on div "Order Numbers" at bounding box center [841, 358] width 197 height 16
click at [913, 354] on icon at bounding box center [915, 356] width 9 height 9
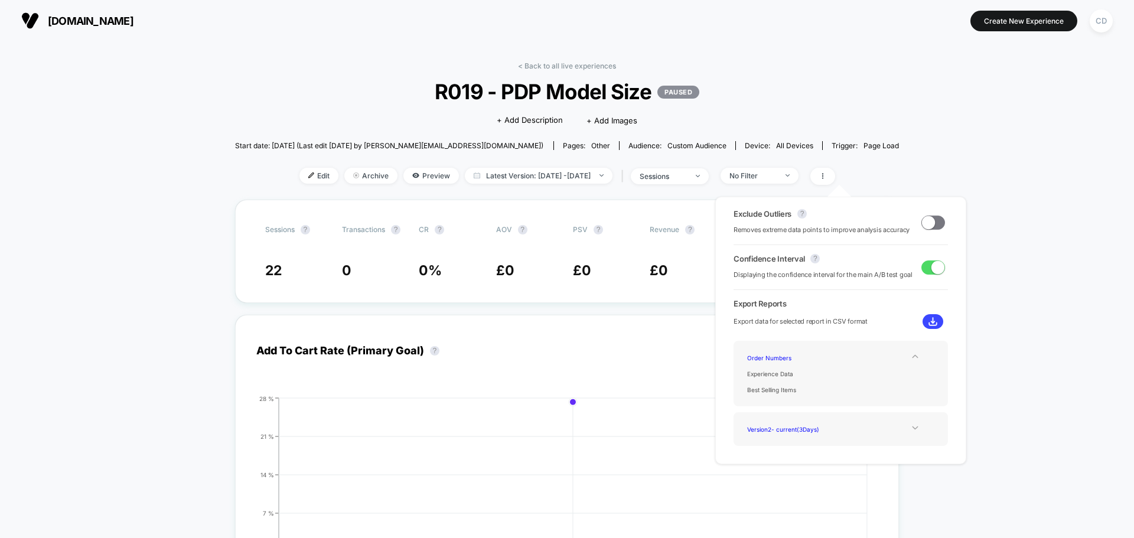
click at [913, 354] on icon at bounding box center [915, 356] width 9 height 9
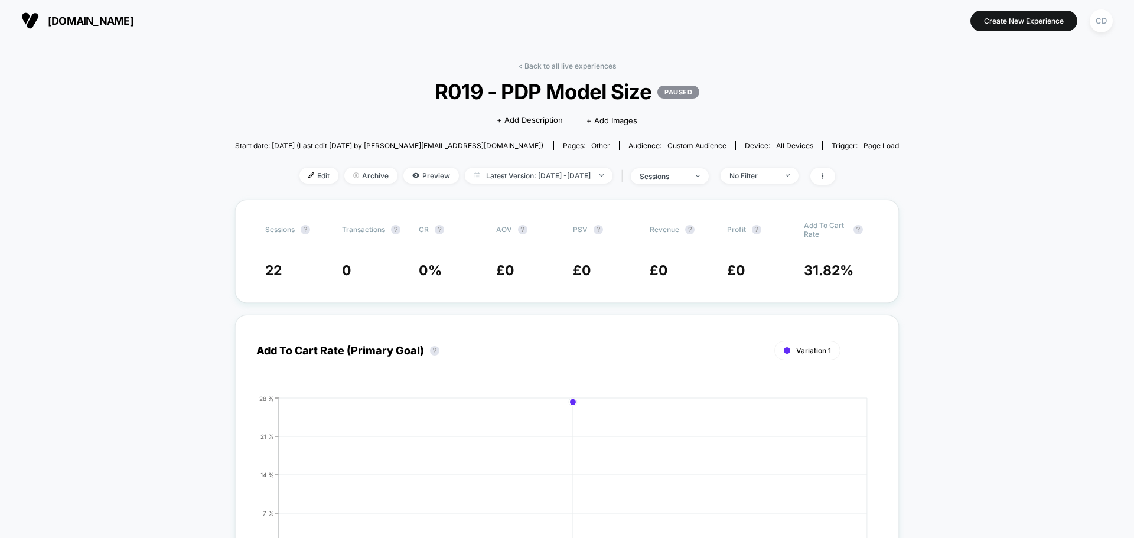
click at [692, 184] on div "| sessions" at bounding box center [664, 176] width 90 height 17
click at [687, 180] on div "sessions" at bounding box center [663, 176] width 47 height 9
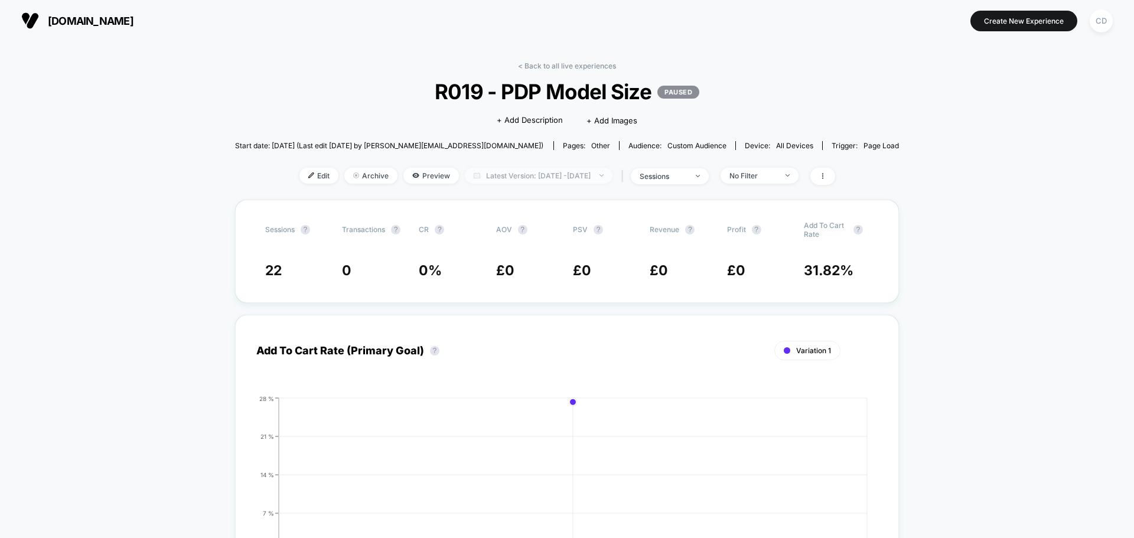
click at [586, 178] on span "Latest Version: [DATE] - [DATE]" at bounding box center [539, 176] width 148 height 16
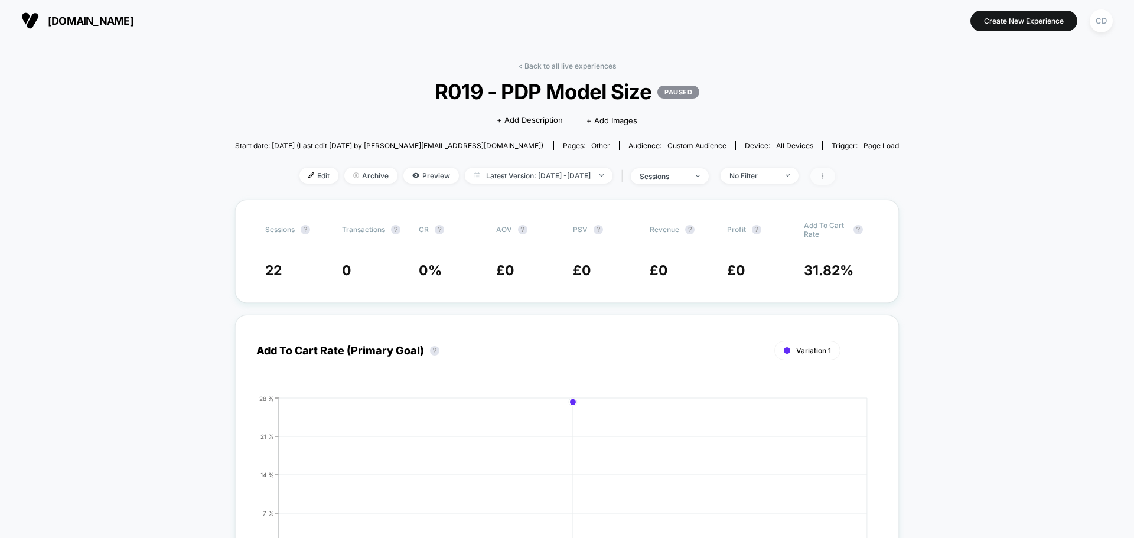
click at [836, 181] on span at bounding box center [823, 176] width 25 height 17
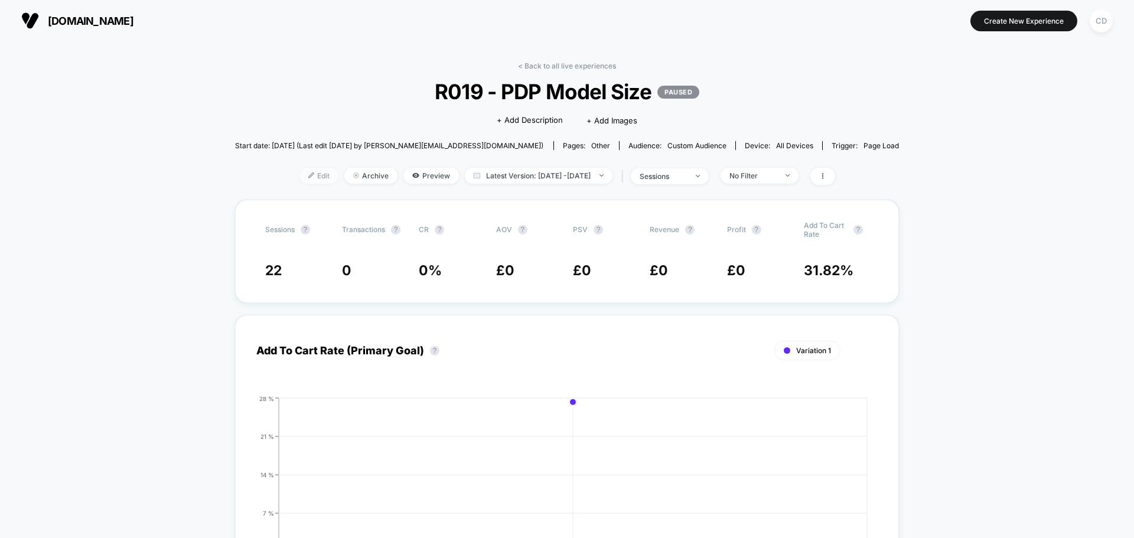
click at [300, 181] on span "Edit" at bounding box center [319, 176] width 39 height 16
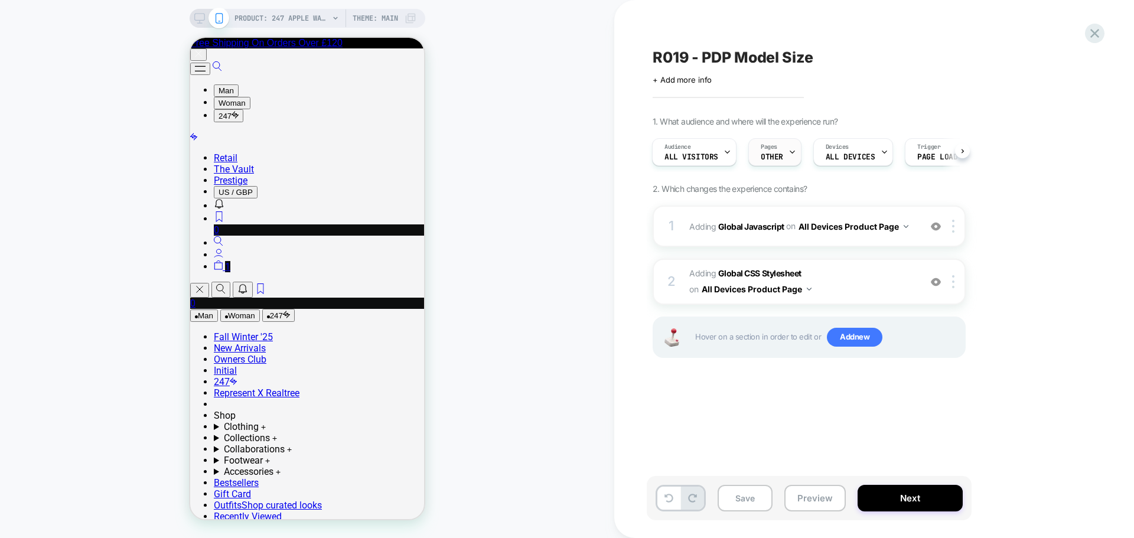
click at [776, 154] on span "OTHER" at bounding box center [772, 157] width 22 height 8
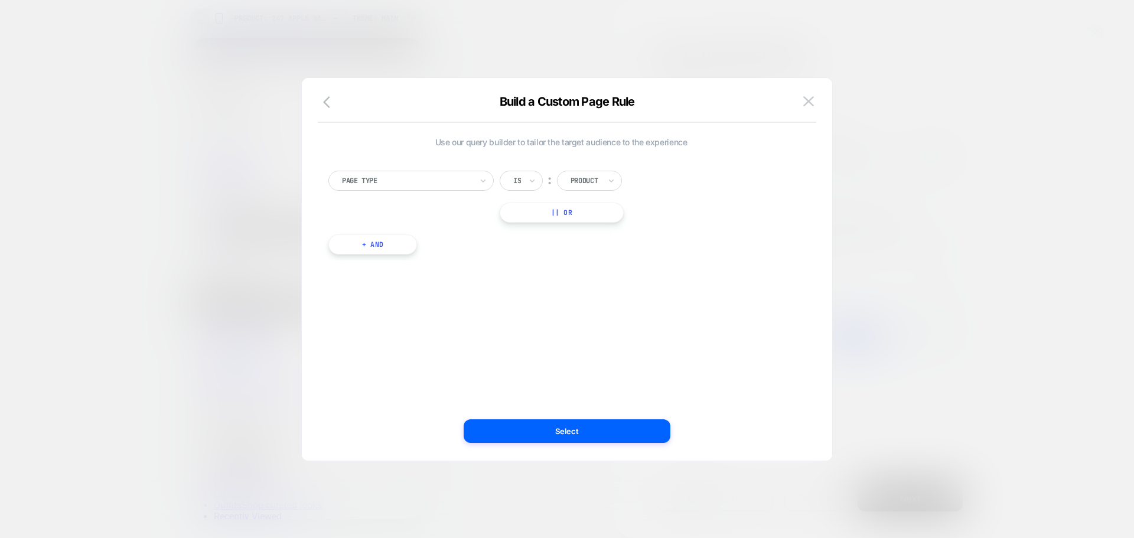
click at [1032, 259] on div at bounding box center [567, 269] width 1134 height 538
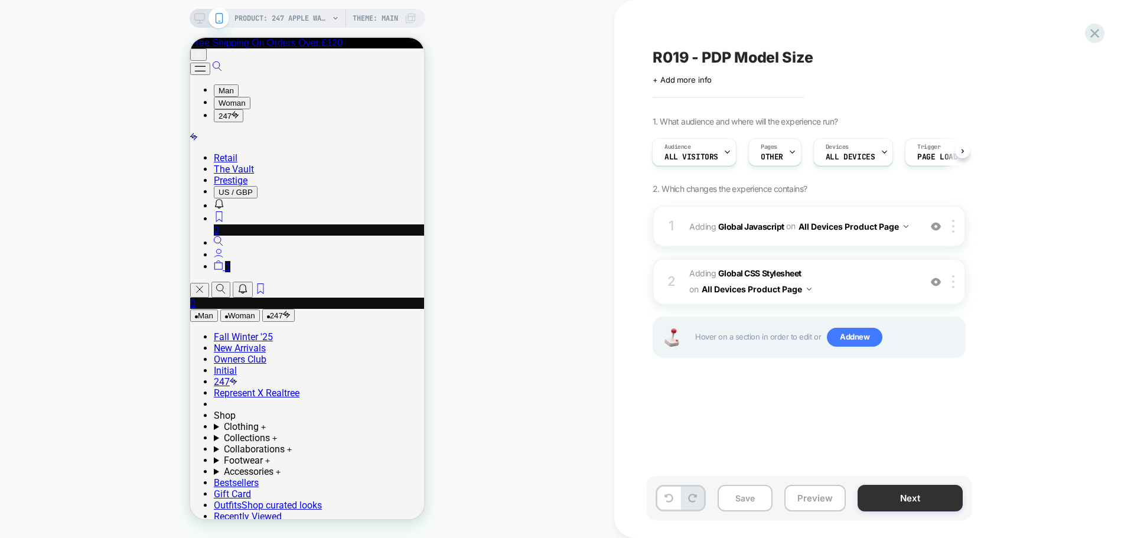
click at [913, 498] on button "Next" at bounding box center [910, 498] width 105 height 27
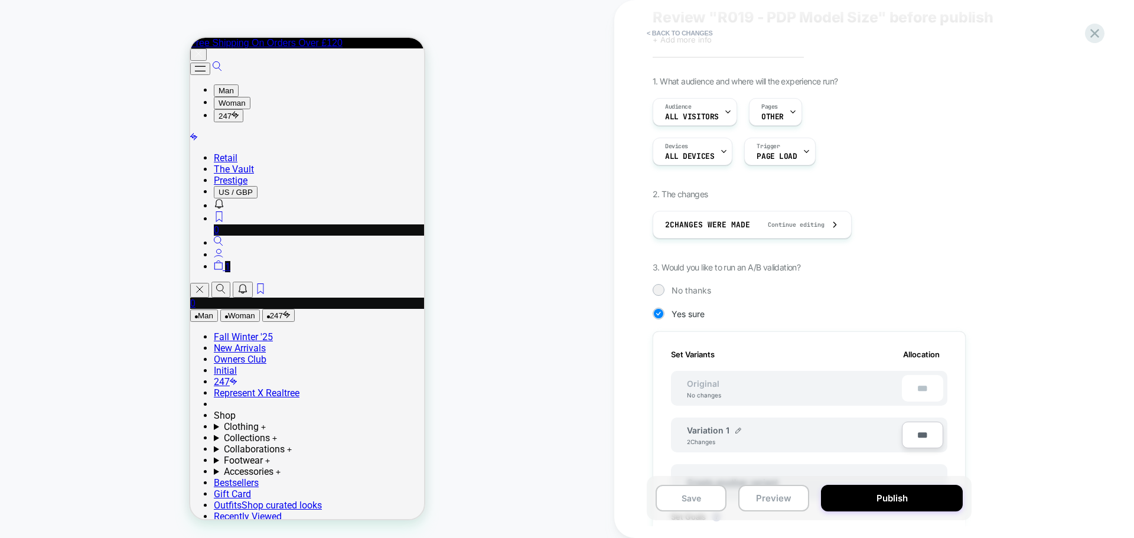
scroll to position [59, 0]
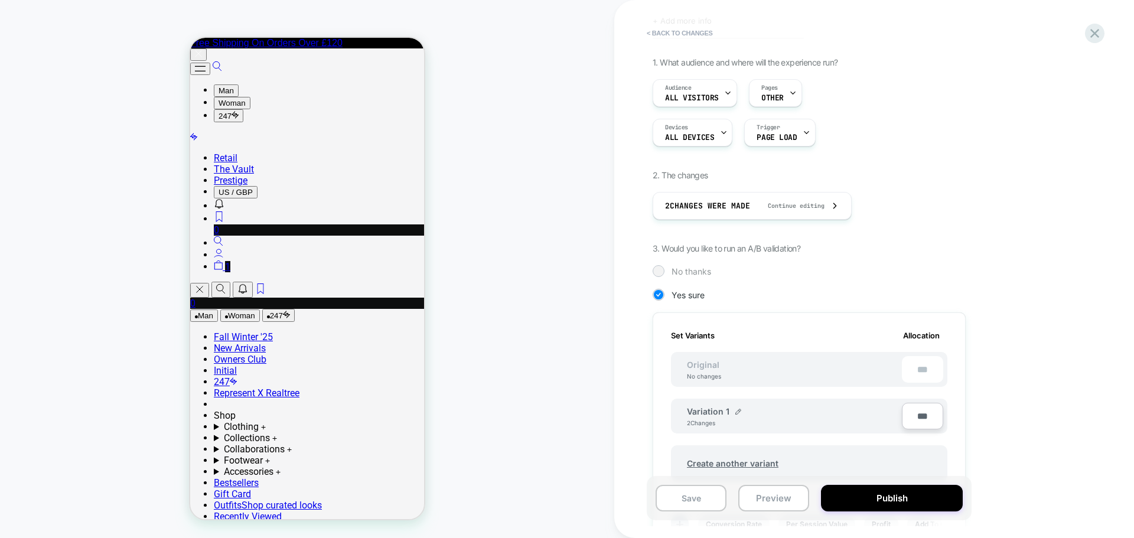
click at [685, 275] on span "No thanks" at bounding box center [692, 271] width 40 height 10
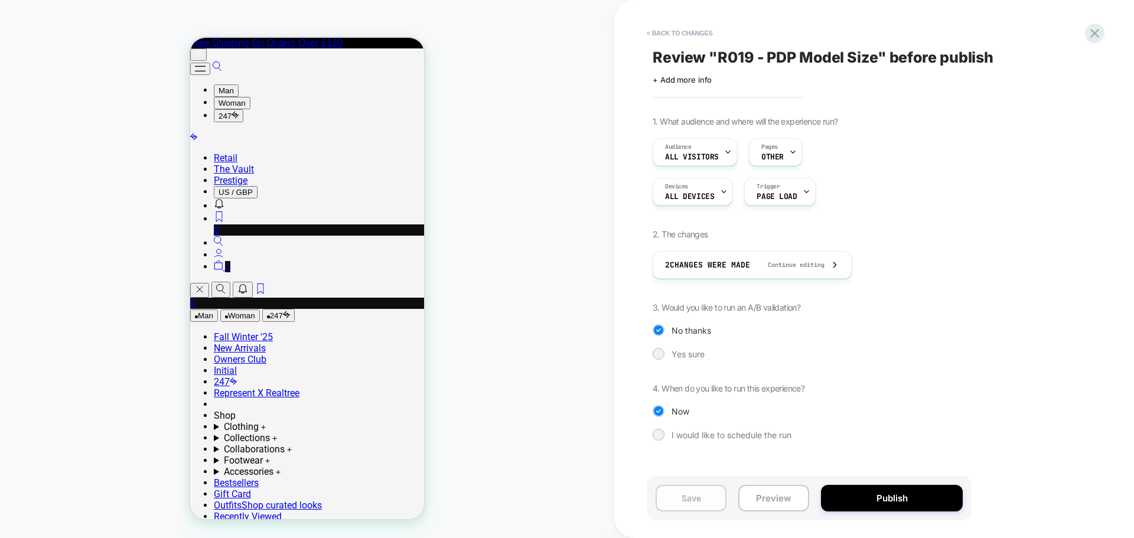
click at [707, 499] on button "Save" at bounding box center [691, 498] width 71 height 27
click at [665, 354] on div "Yes sure" at bounding box center [809, 354] width 313 height 12
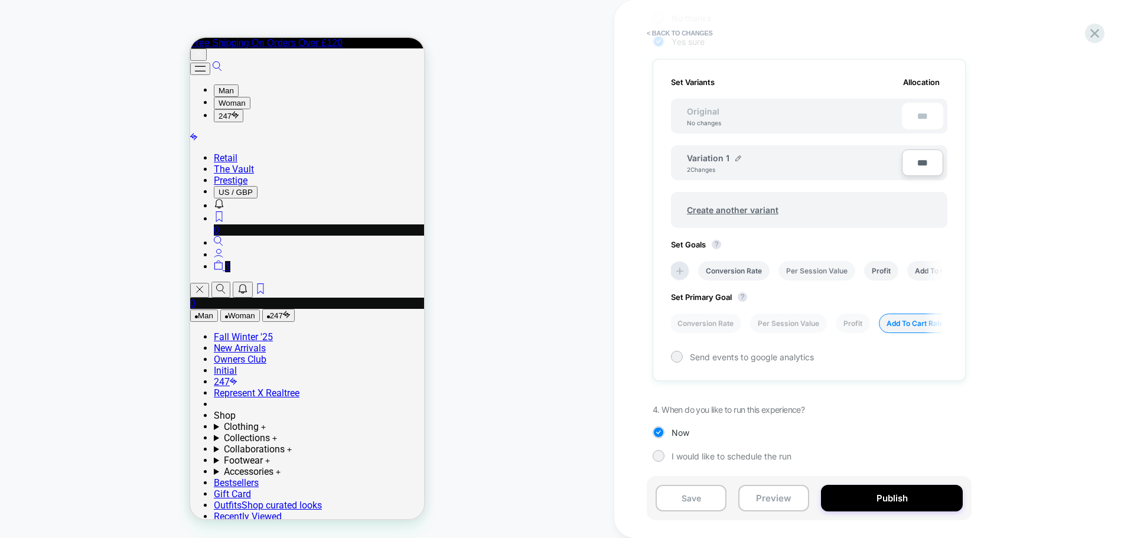
scroll to position [313, 0]
click at [697, 495] on button "Save" at bounding box center [691, 498] width 71 height 27
click at [1096, 37] on icon at bounding box center [1095, 33] width 16 height 16
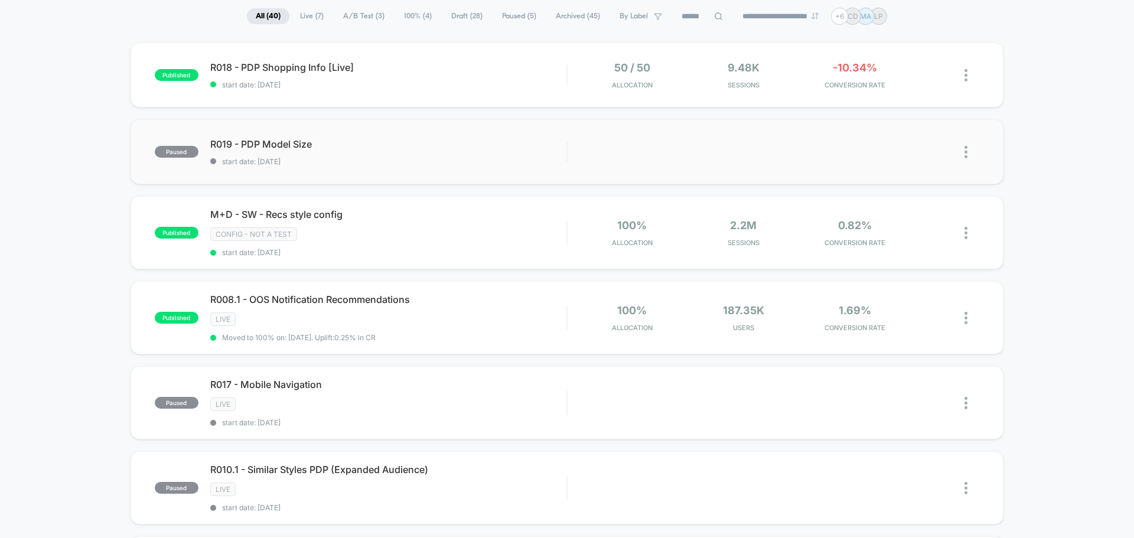
scroll to position [59, 0]
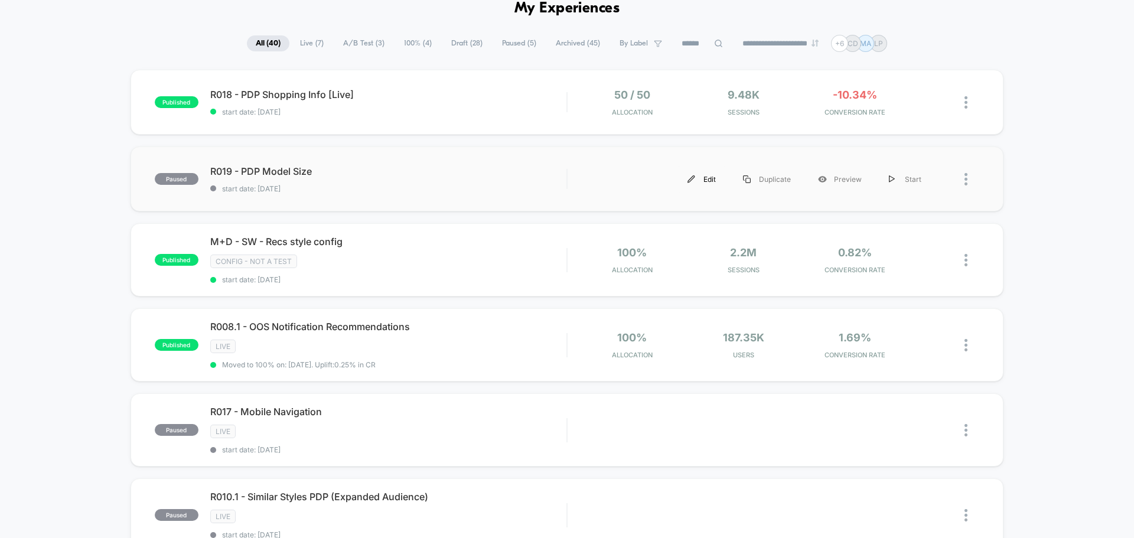
click at [708, 177] on div "Edit" at bounding box center [702, 179] width 56 height 27
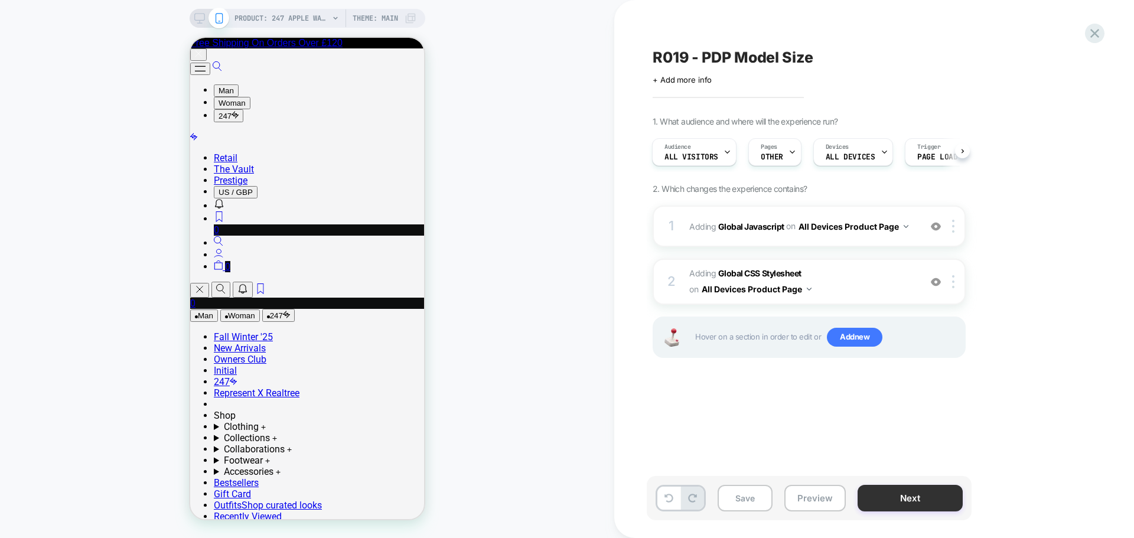
click at [893, 503] on button "Next" at bounding box center [910, 498] width 105 height 27
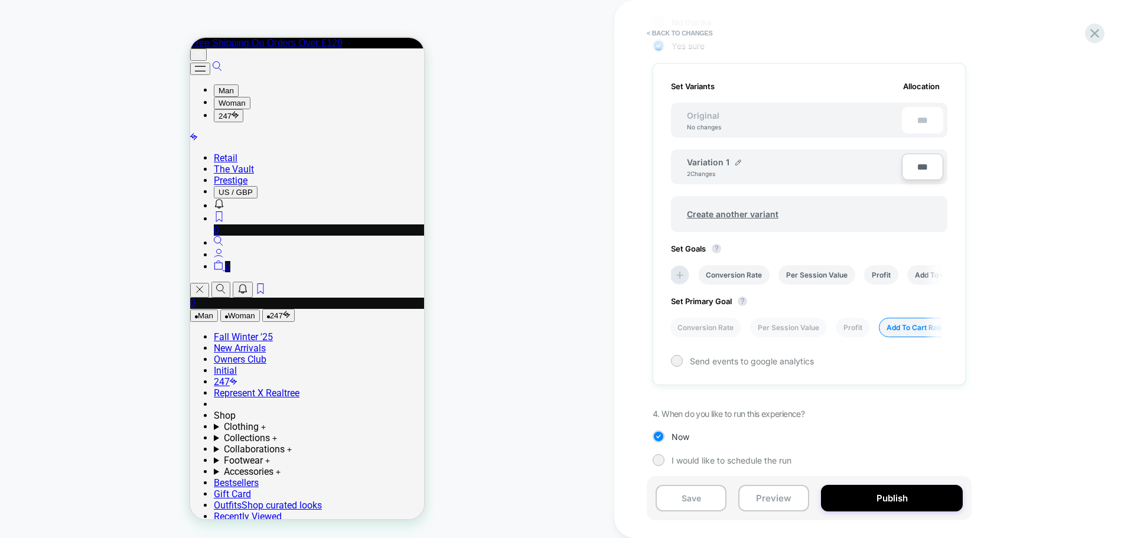
scroll to position [313, 0]
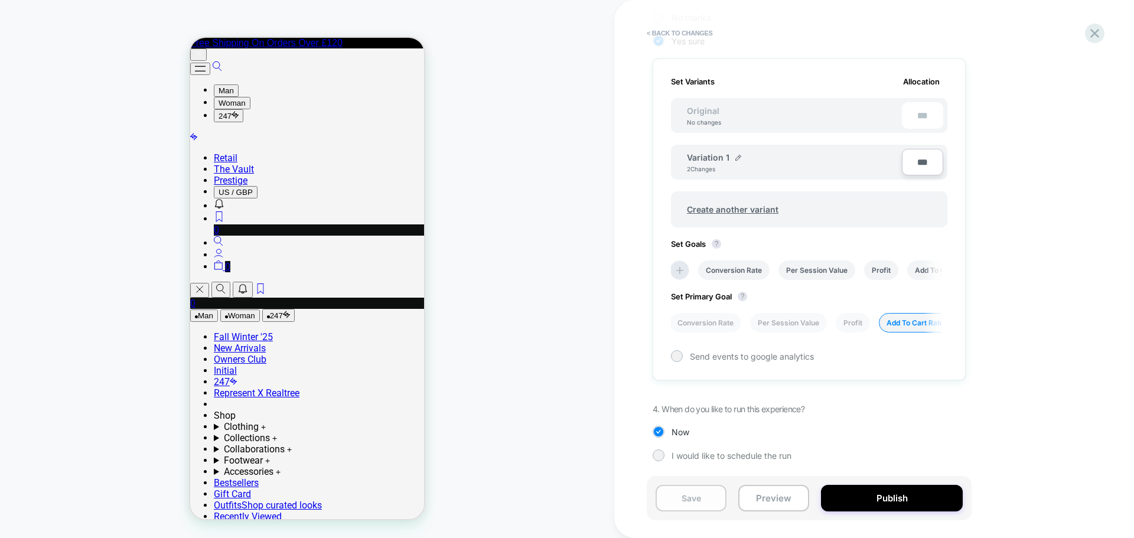
click at [680, 493] on button "Save" at bounding box center [691, 498] width 71 height 27
click at [1095, 34] on icon at bounding box center [1095, 33] width 9 height 9
